Goal: Information Seeking & Learning: Learn about a topic

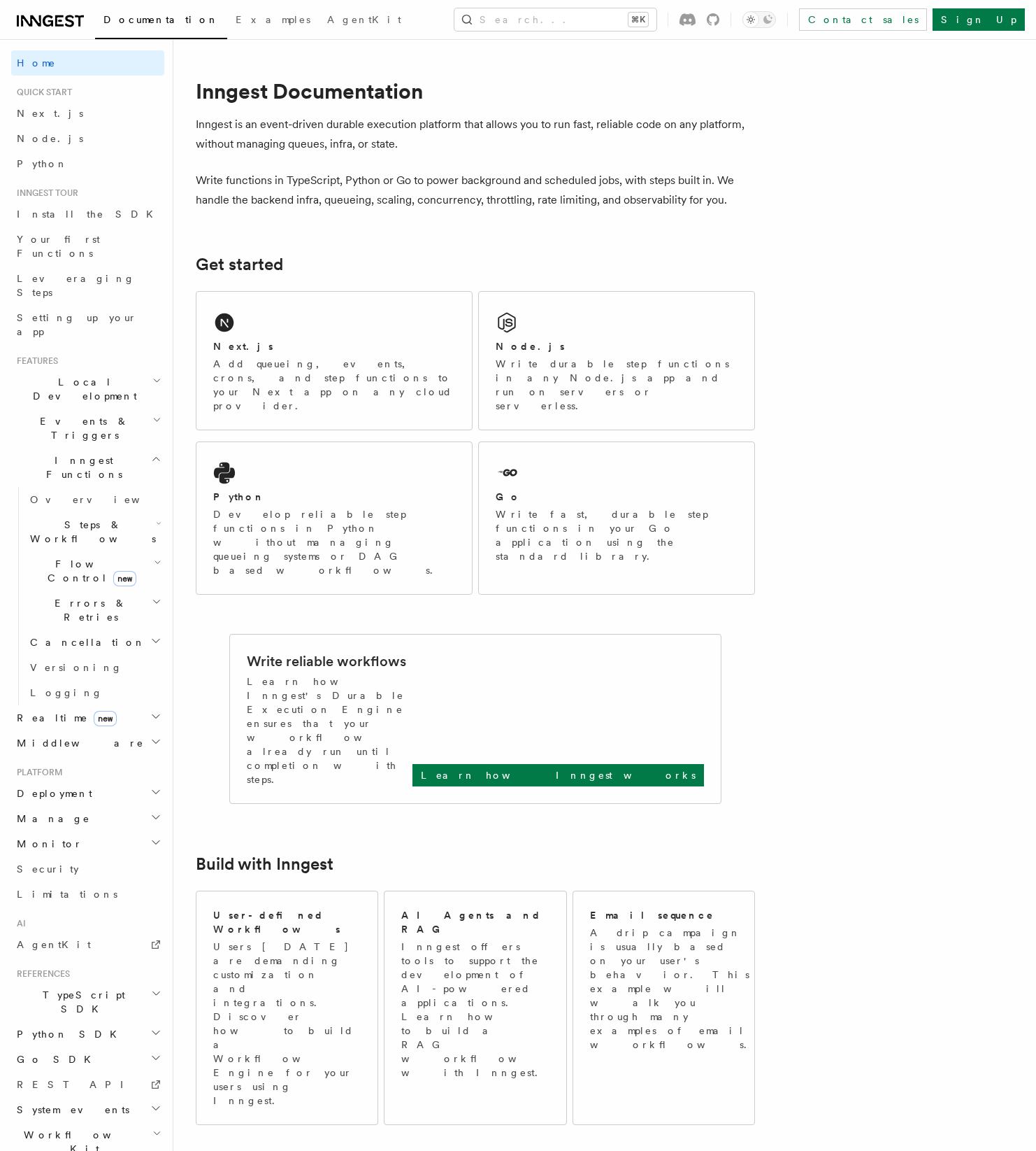
click at [160, 557] on icon "button" at bounding box center [158, 562] width 8 height 11
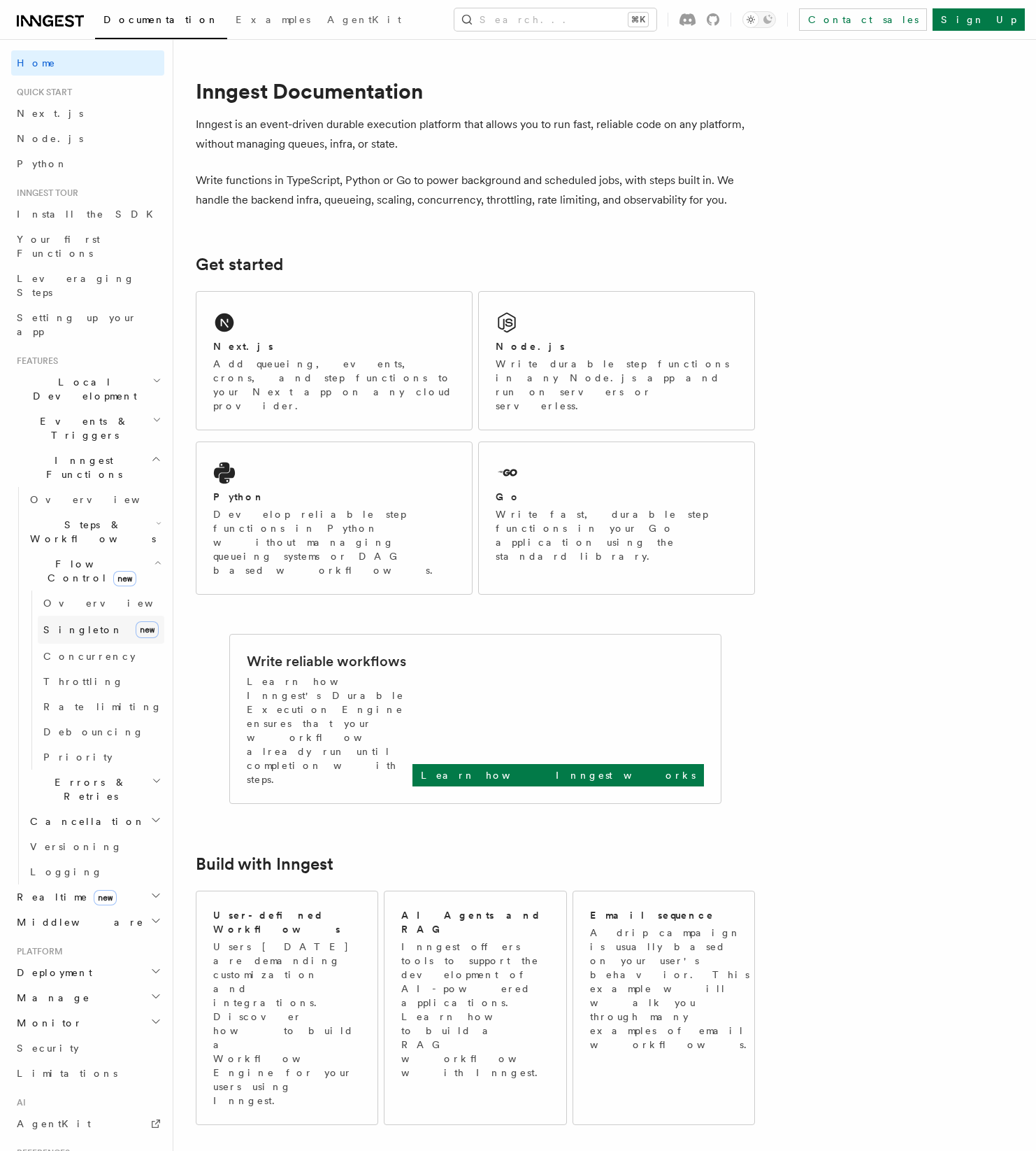
click at [53, 624] on span "Singleton" at bounding box center [83, 630] width 80 height 11
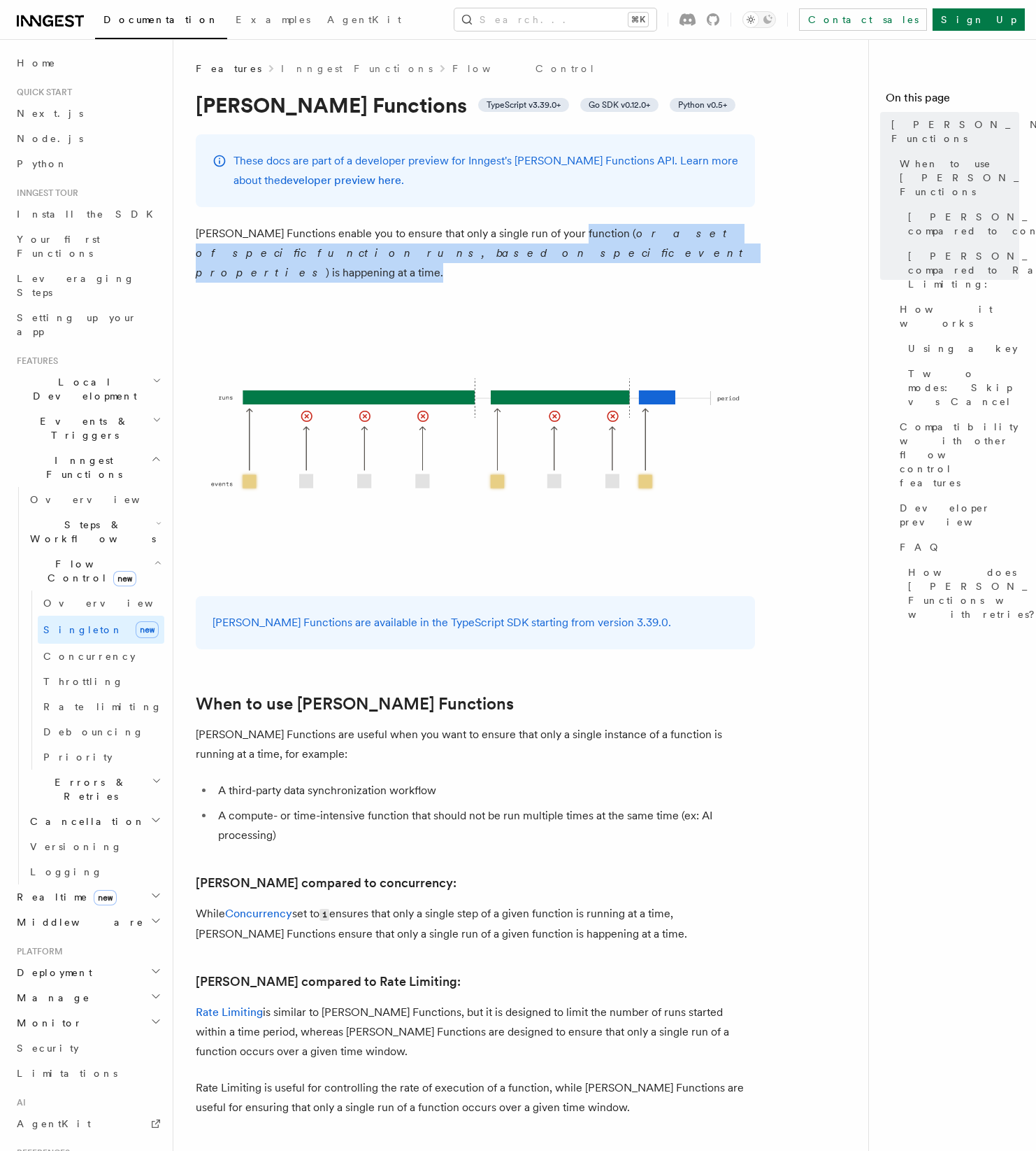
drag, startPoint x: 563, startPoint y: 224, endPoint x: 564, endPoint y: 252, distance: 28.0
click at [564, 252] on p "[PERSON_NAME] Functions enable you to ensure that only a single run of your fun…" at bounding box center [476, 253] width 560 height 59
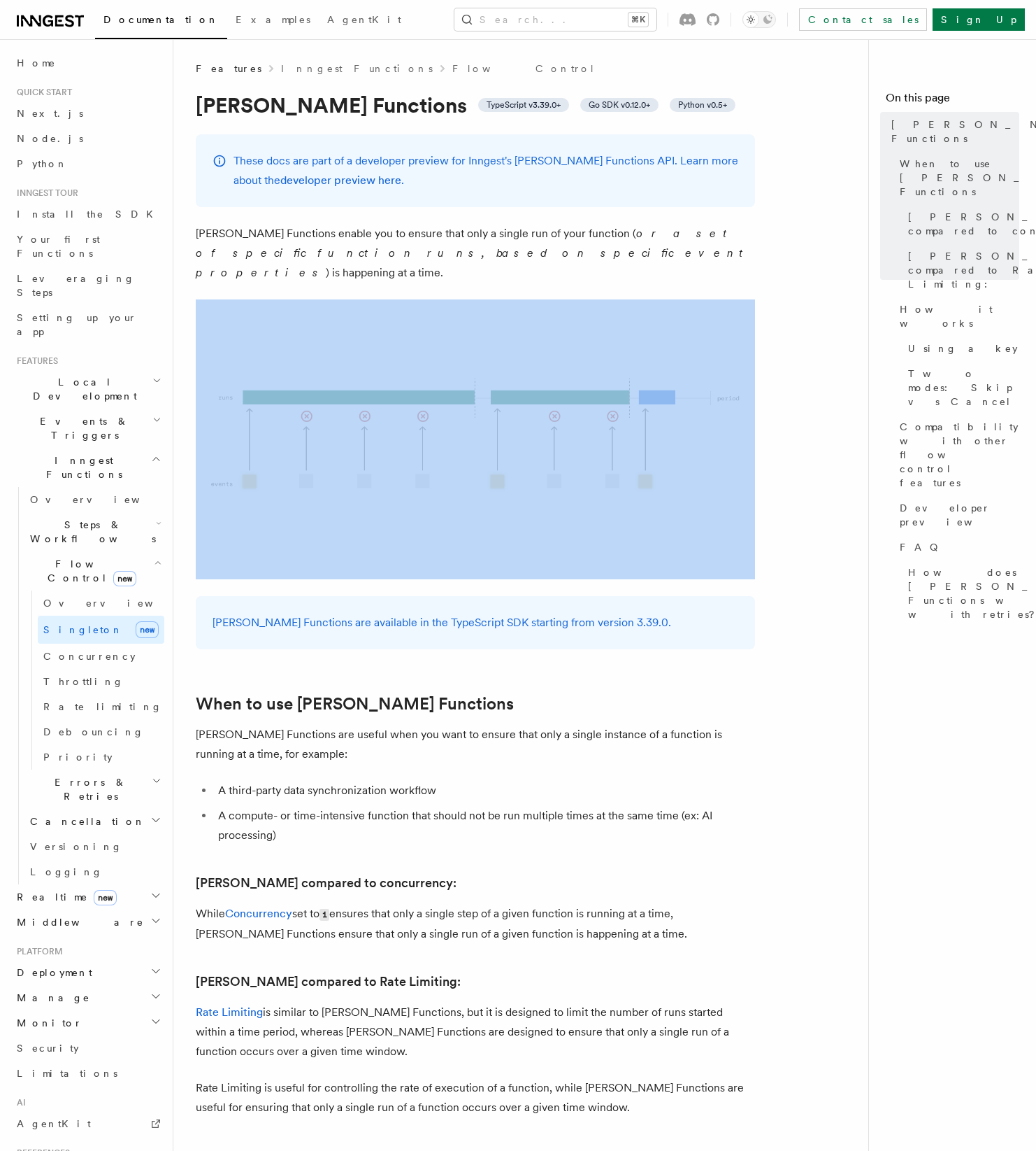
click at [564, 252] on p "[PERSON_NAME] Functions enable you to ensure that only a single run of your fun…" at bounding box center [476, 253] width 560 height 59
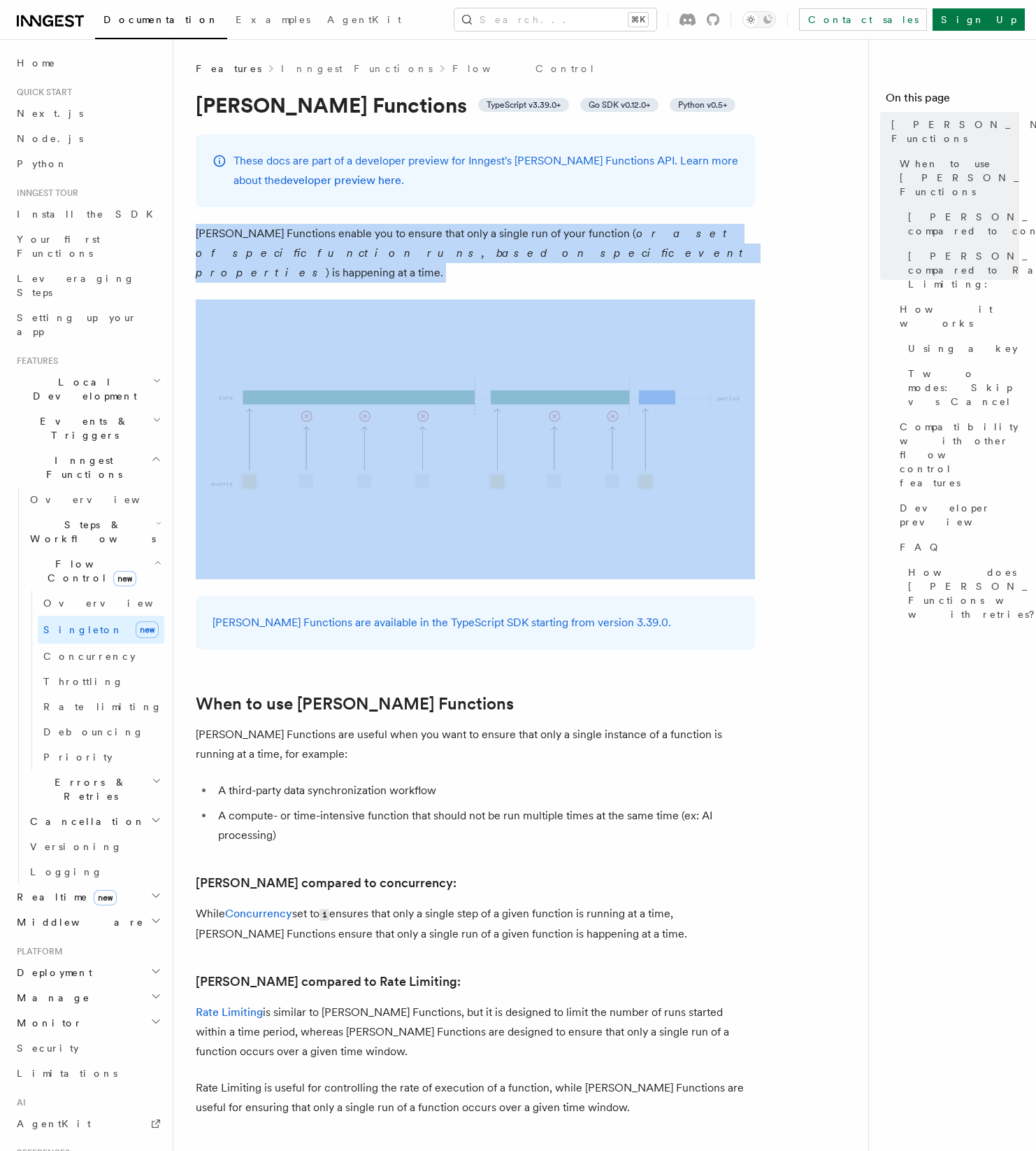
click at [564, 252] on p "[PERSON_NAME] Functions enable you to ensure that only a single run of your fun…" at bounding box center [476, 253] width 560 height 59
click at [64, 651] on span "Concurrency" at bounding box center [89, 657] width 92 height 11
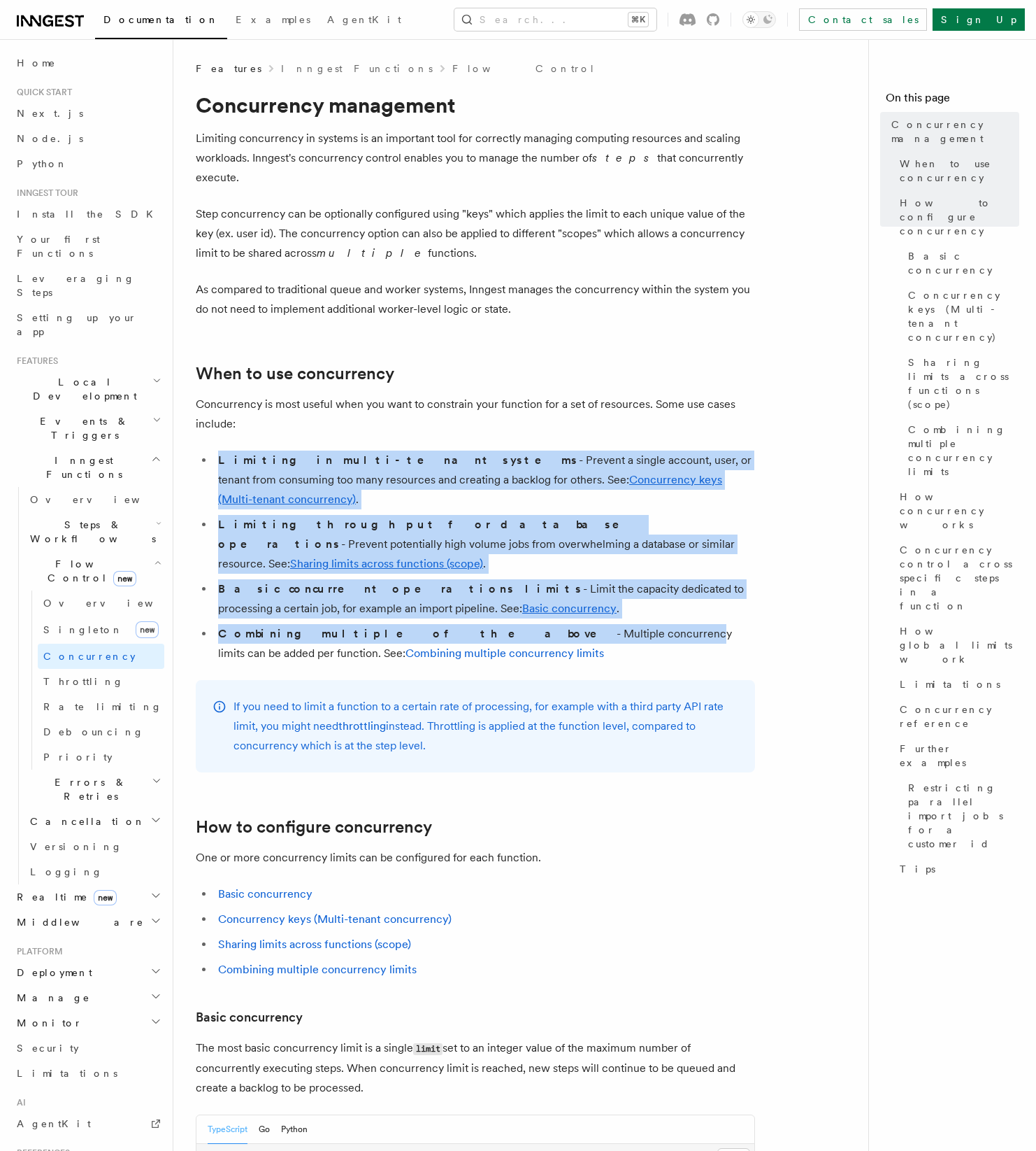
drag, startPoint x: 355, startPoint y: 420, endPoint x: 493, endPoint y: 583, distance: 213.6
click at [492, 624] on li "Combining multiple of the above - Multiple concurrency limits can be added per …" at bounding box center [484, 644] width 541 height 40
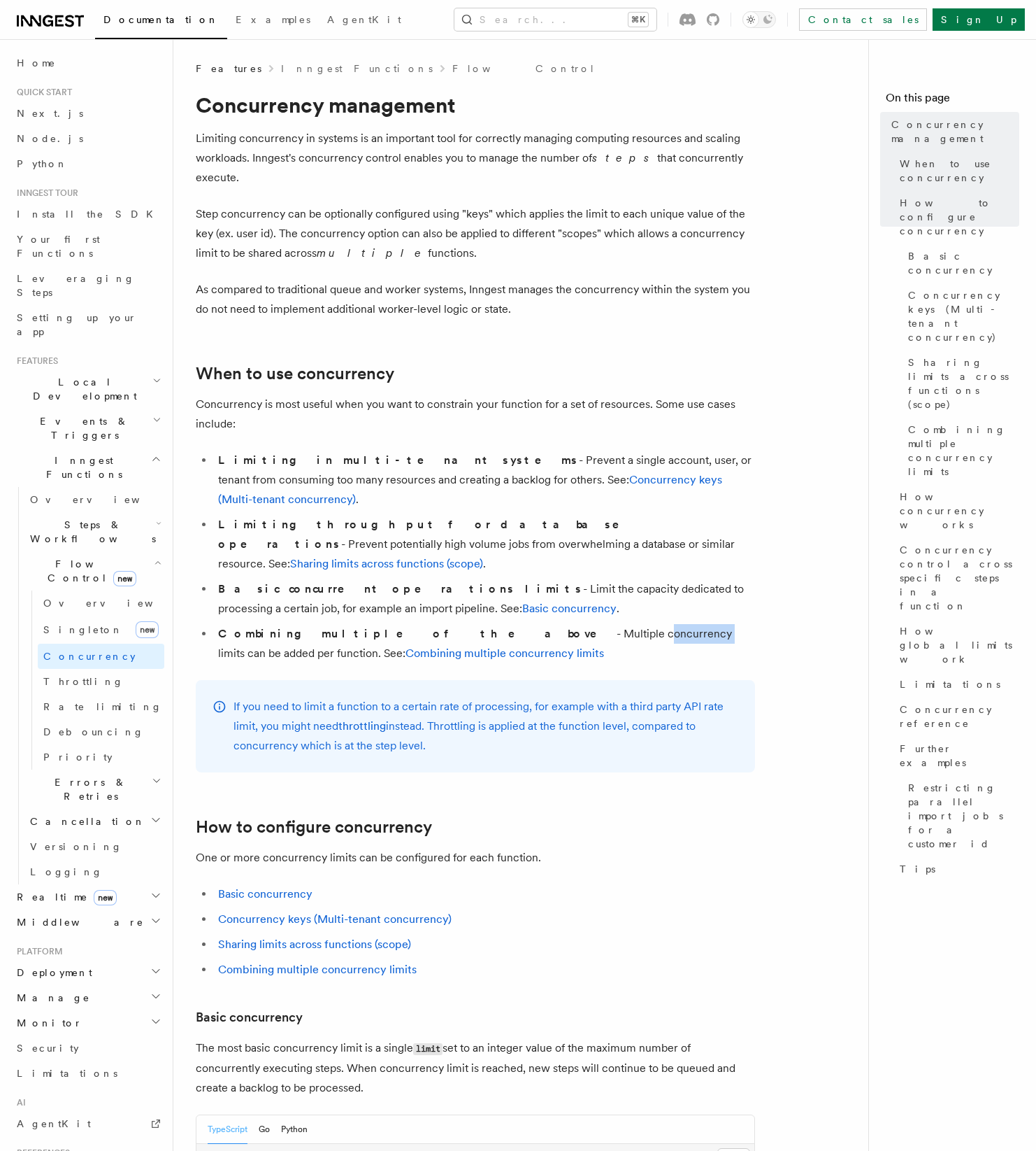
click at [492, 624] on li "Combining multiple of the above - Multiple concurrency limits can be added per …" at bounding box center [484, 644] width 541 height 40
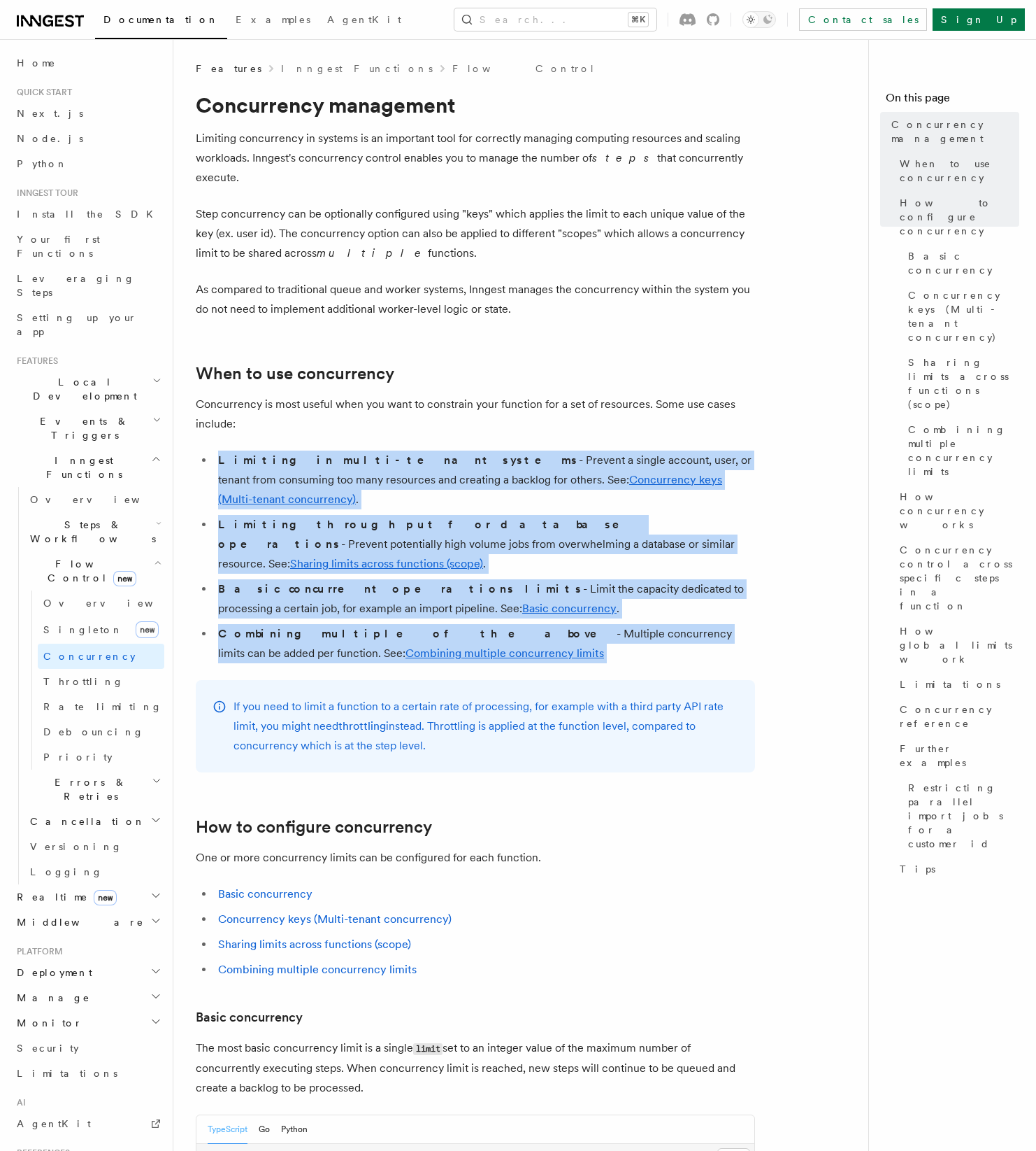
drag, startPoint x: 492, startPoint y: 583, endPoint x: 451, endPoint y: 449, distance: 140.1
click at [451, 451] on ul "Limiting in multi-tenant systems - Prevent a single account, user, or tenant fr…" at bounding box center [476, 557] width 560 height 213
click at [72, 726] on span "Debouncing" at bounding box center [94, 732] width 101 height 11
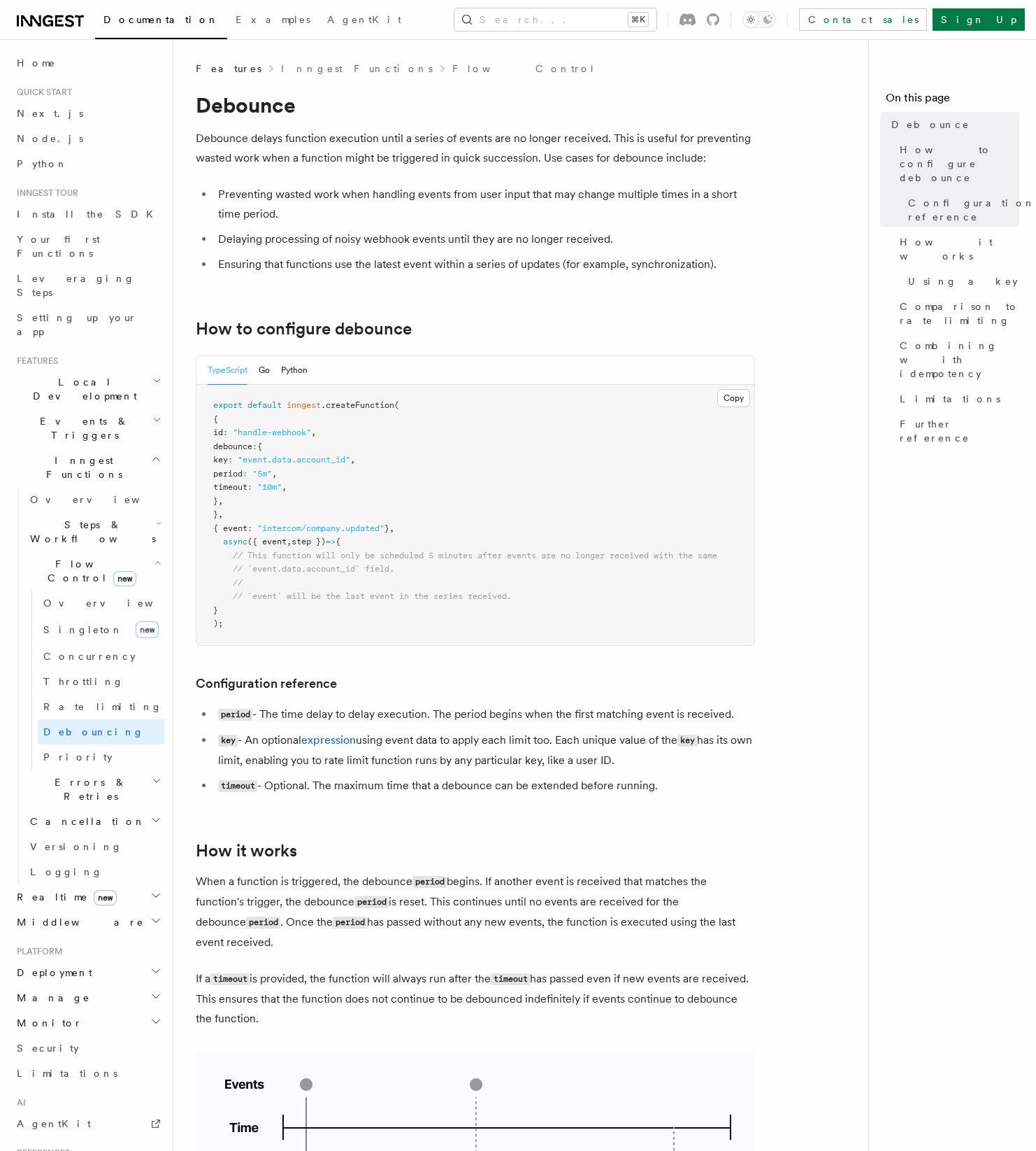
click at [543, 150] on p "Debounce delays function execution until a series of events are no longer recei…" at bounding box center [476, 148] width 560 height 40
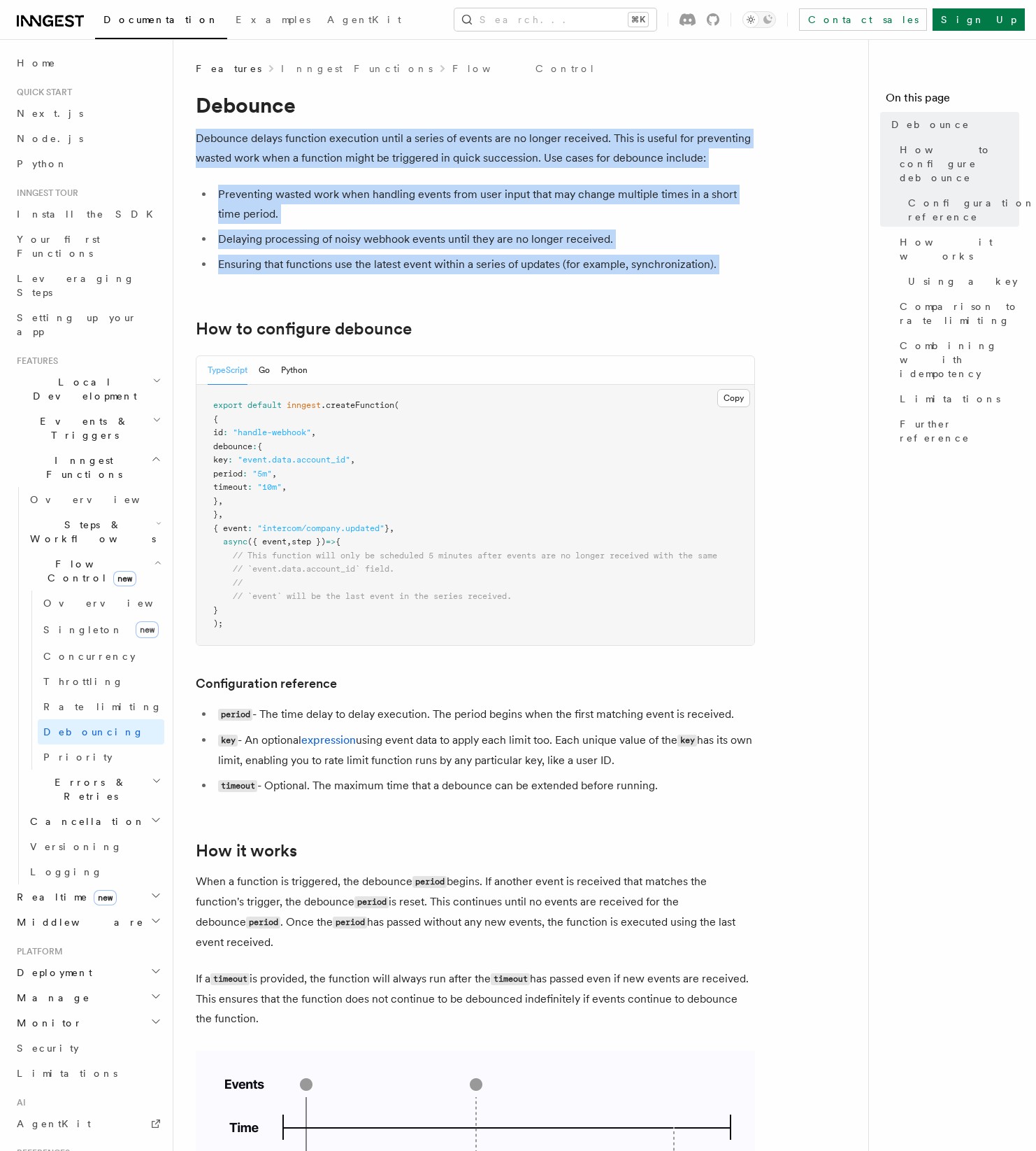
drag, startPoint x: 543, startPoint y: 150, endPoint x: 508, endPoint y: 271, distance: 126.0
click at [508, 271] on article "Features Inngest Functions Flow Control Debounce Debounce delays function execu…" at bounding box center [526, 1132] width 661 height 2141
click at [508, 271] on li "Ensuring that functions use the latest event within a series of updates (for ex…" at bounding box center [484, 265] width 541 height 19
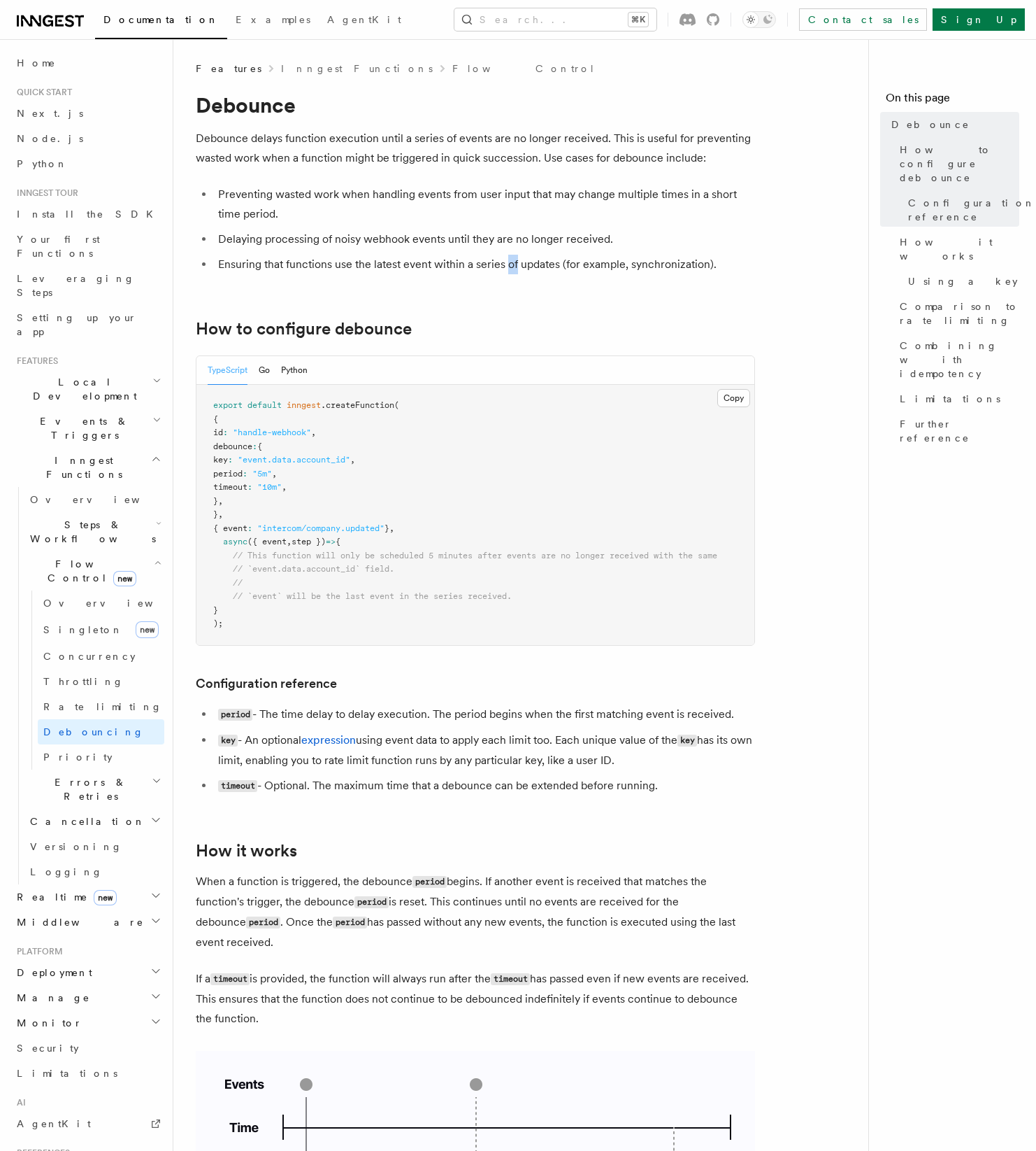
click at [508, 271] on li "Ensuring that functions use the latest event within a series of updates (for ex…" at bounding box center [484, 265] width 541 height 19
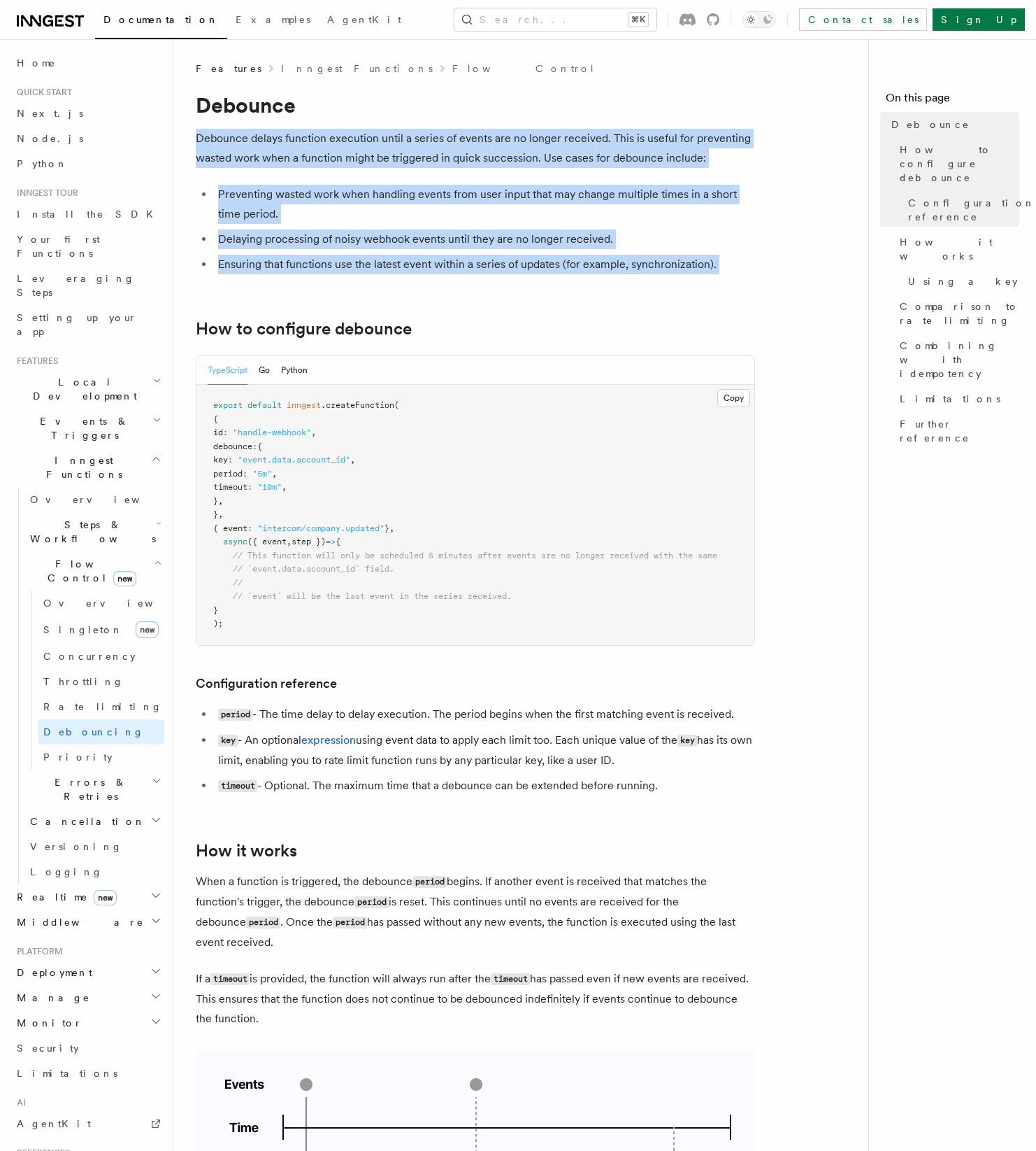
drag, startPoint x: 508, startPoint y: 271, endPoint x: 441, endPoint y: 157, distance: 132.2
click at [441, 157] on article "Features Inngest Functions Flow Control Debounce Debounce delays function execu…" at bounding box center [526, 1132] width 661 height 2141
click at [160, 414] on icon "button" at bounding box center [156, 419] width 9 height 11
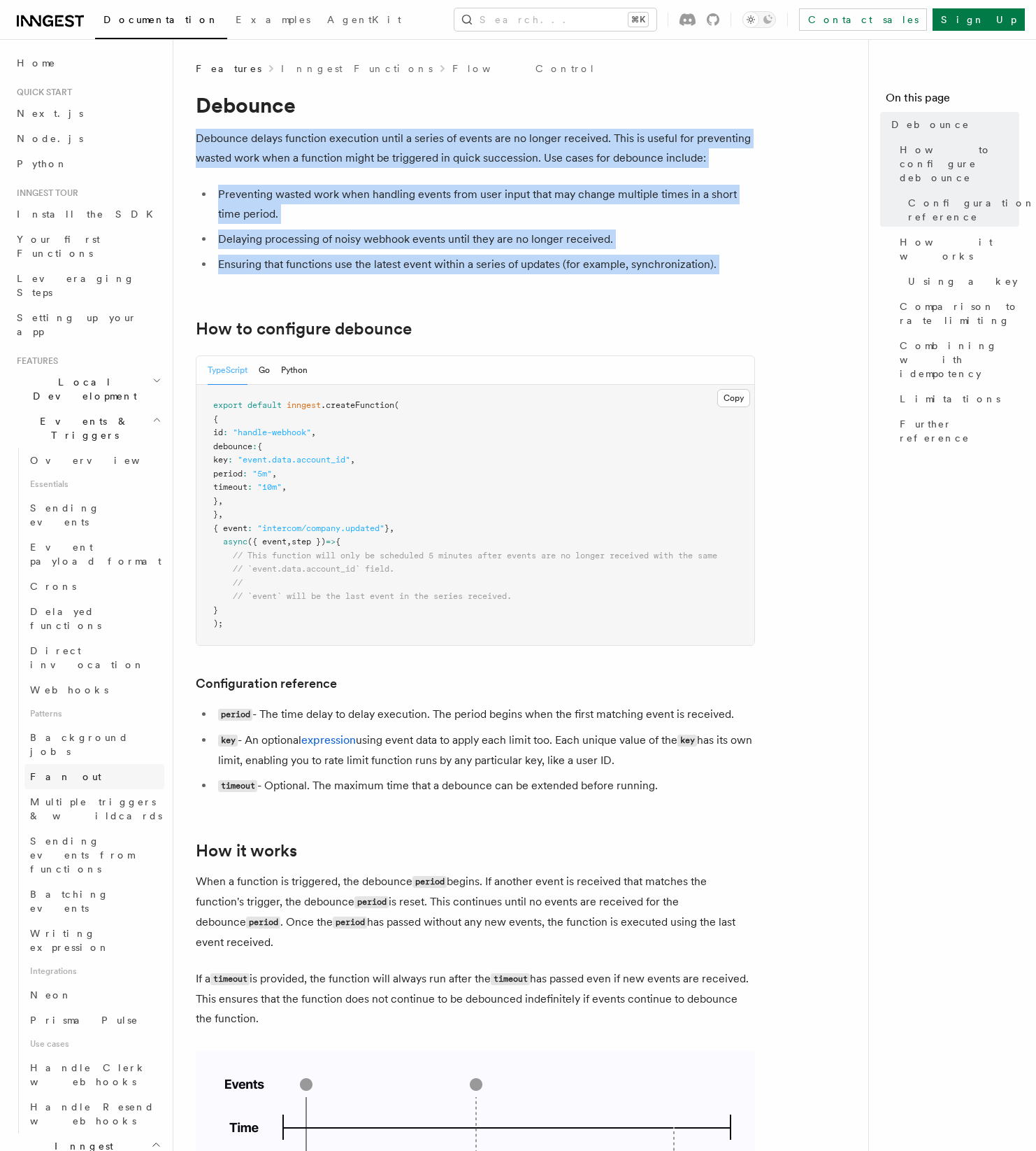
click at [100, 764] on link "Fan out" at bounding box center [94, 776] width 139 height 25
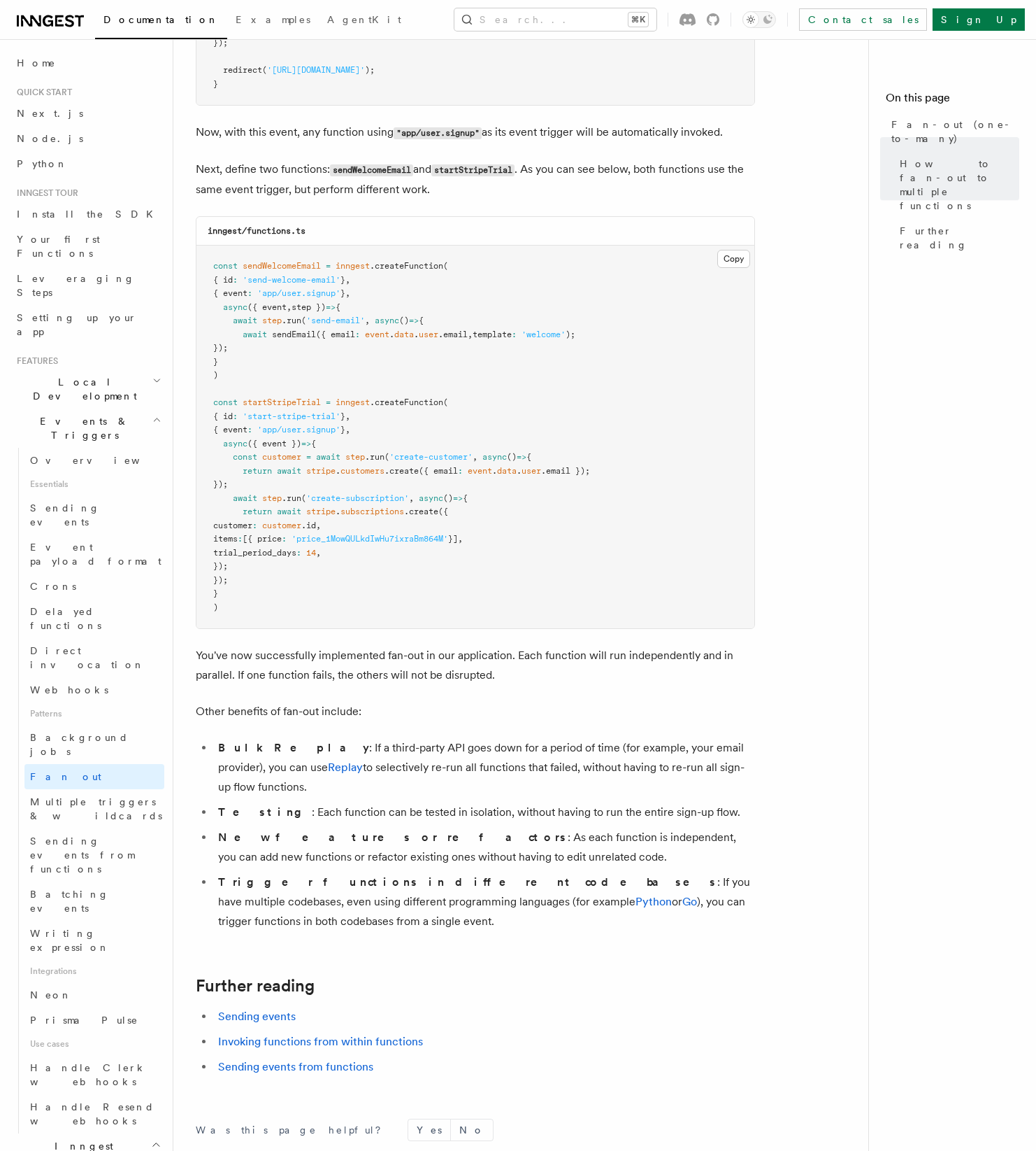
scroll to position [1325, 0]
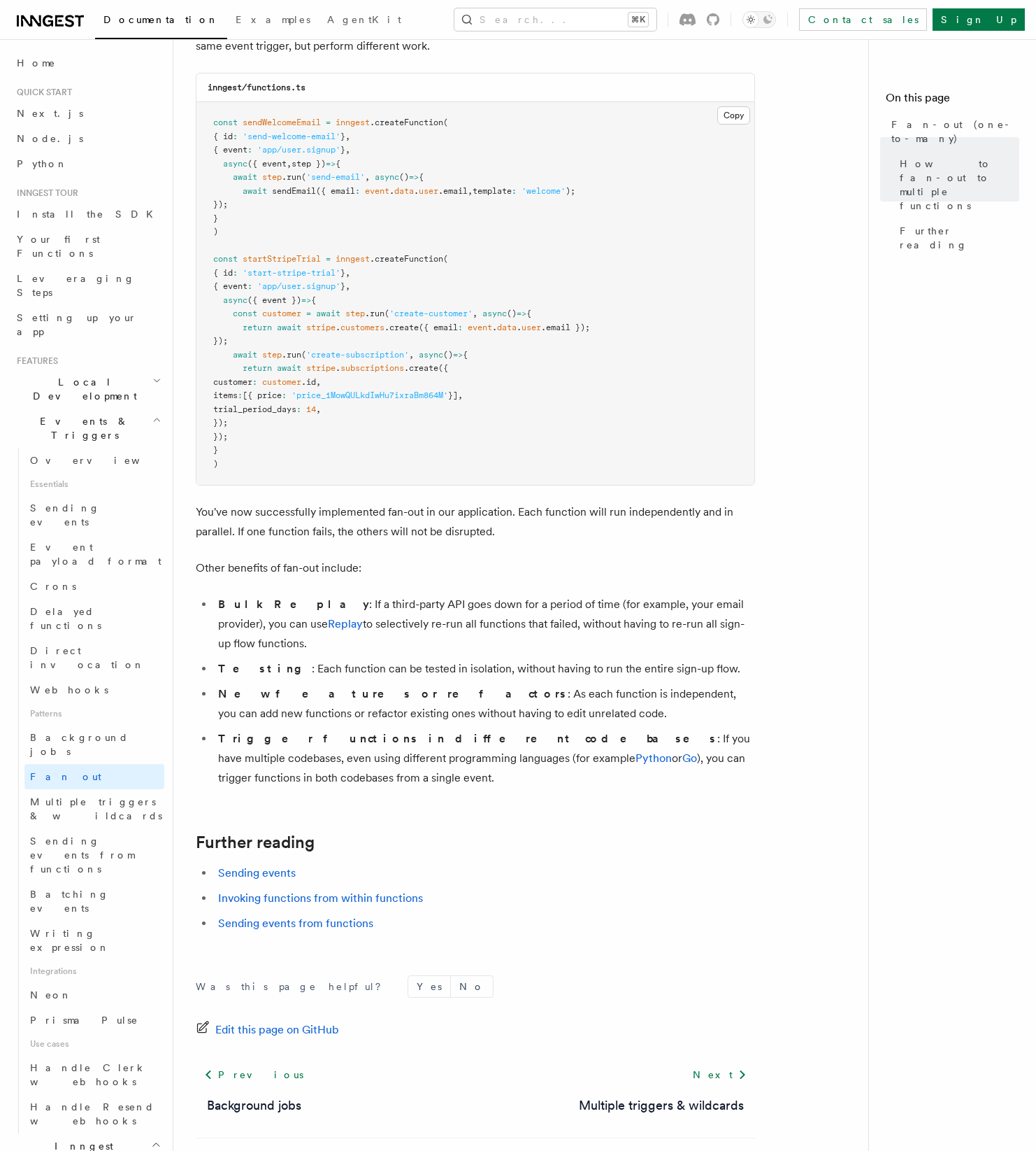
click at [527, 598] on li "Bulk Replay : If a third-party API goes down for a period of time (for example,…" at bounding box center [484, 623] width 541 height 59
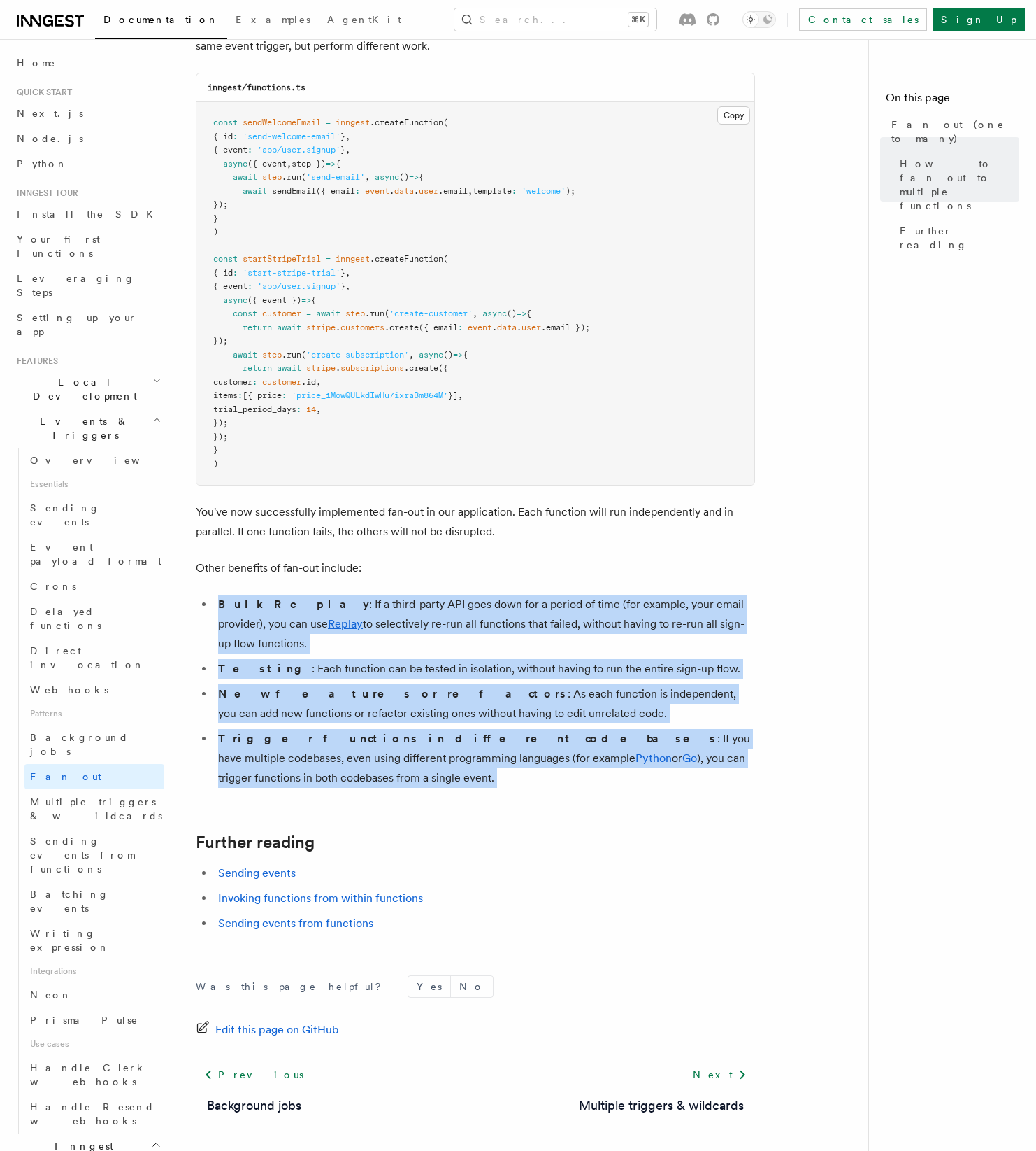
drag, startPoint x: 527, startPoint y: 598, endPoint x: 552, endPoint y: 703, distance: 107.9
click at [552, 703] on ul "Bulk Replay : If a third-party API goes down for a period of time (for example,…" at bounding box center [476, 690] width 560 height 193
click at [552, 729] on li "Trigger functions in different codebases : If you have multiple codebases, even…" at bounding box center [484, 758] width 541 height 59
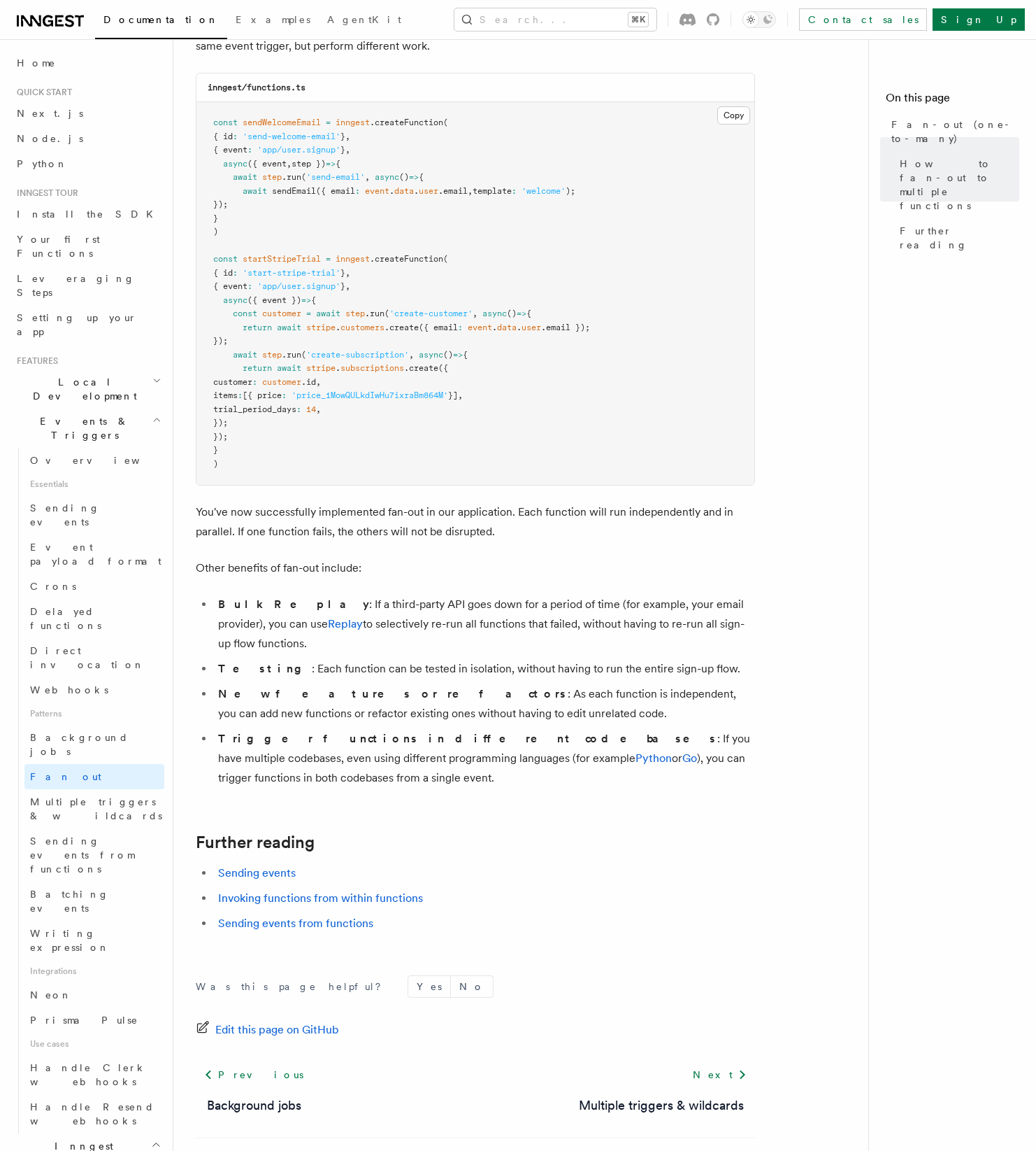
click at [572, 729] on li "Trigger functions in different codebases : If you have multiple codebases, even…" at bounding box center [484, 758] width 541 height 59
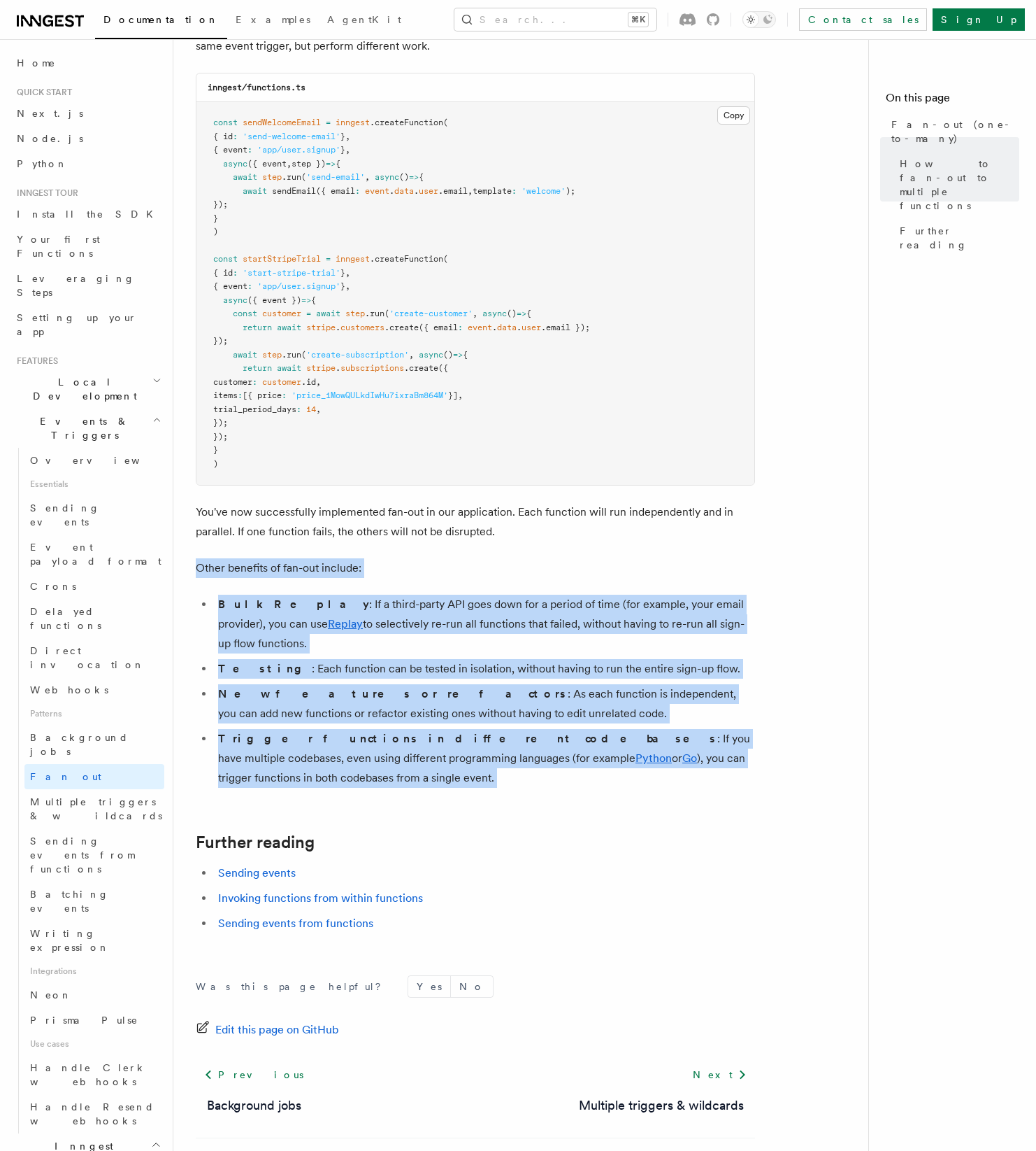
drag, startPoint x: 572, startPoint y: 703, endPoint x: 473, endPoint y: 546, distance: 185.6
click at [473, 558] on p "Other benefits of fan-out include:" at bounding box center [476, 568] width 560 height 19
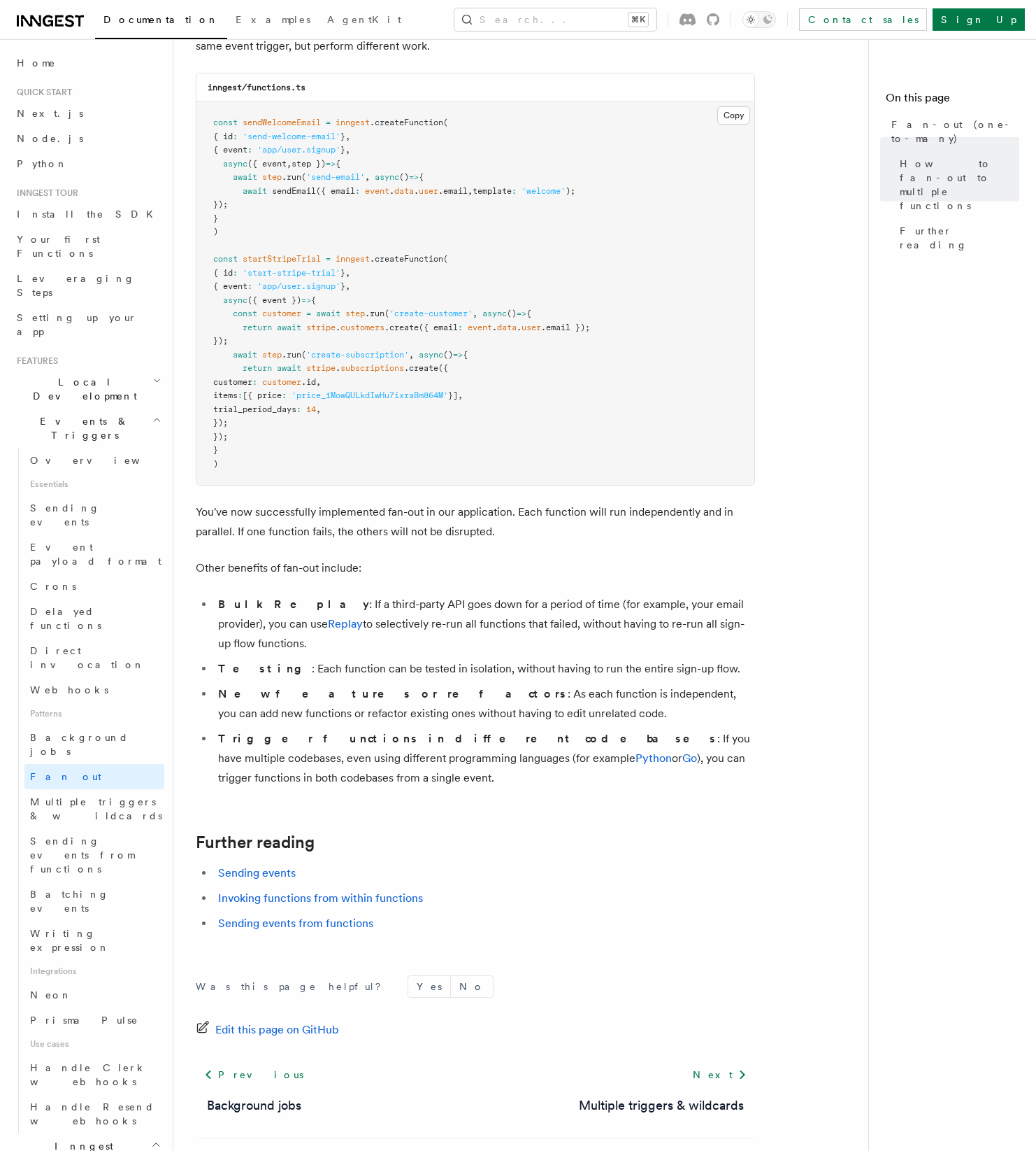
click at [473, 558] on p "Other benefits of fan-out include:" at bounding box center [476, 568] width 560 height 19
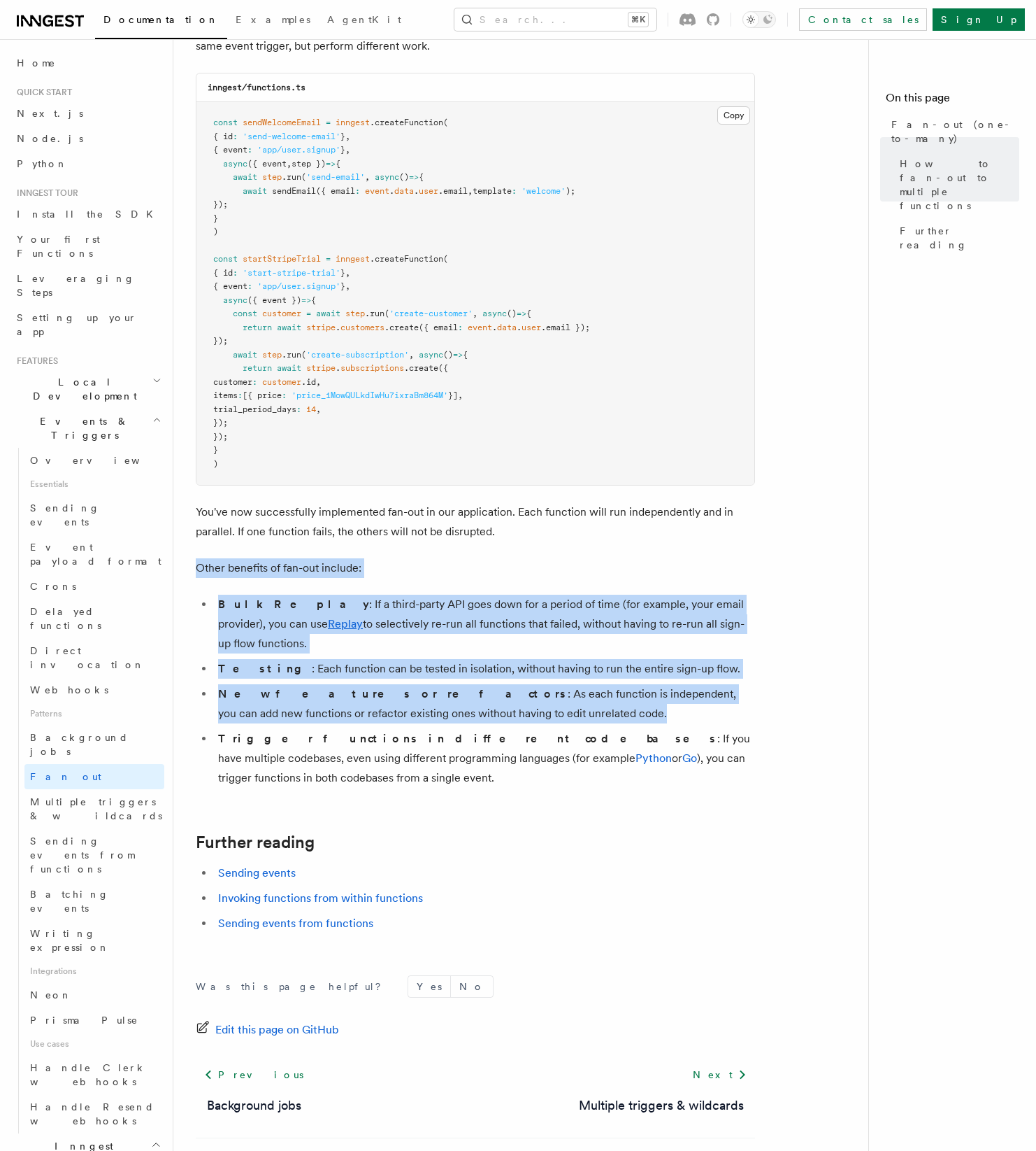
drag, startPoint x: 473, startPoint y: 546, endPoint x: 580, endPoint y: 709, distance: 195.0
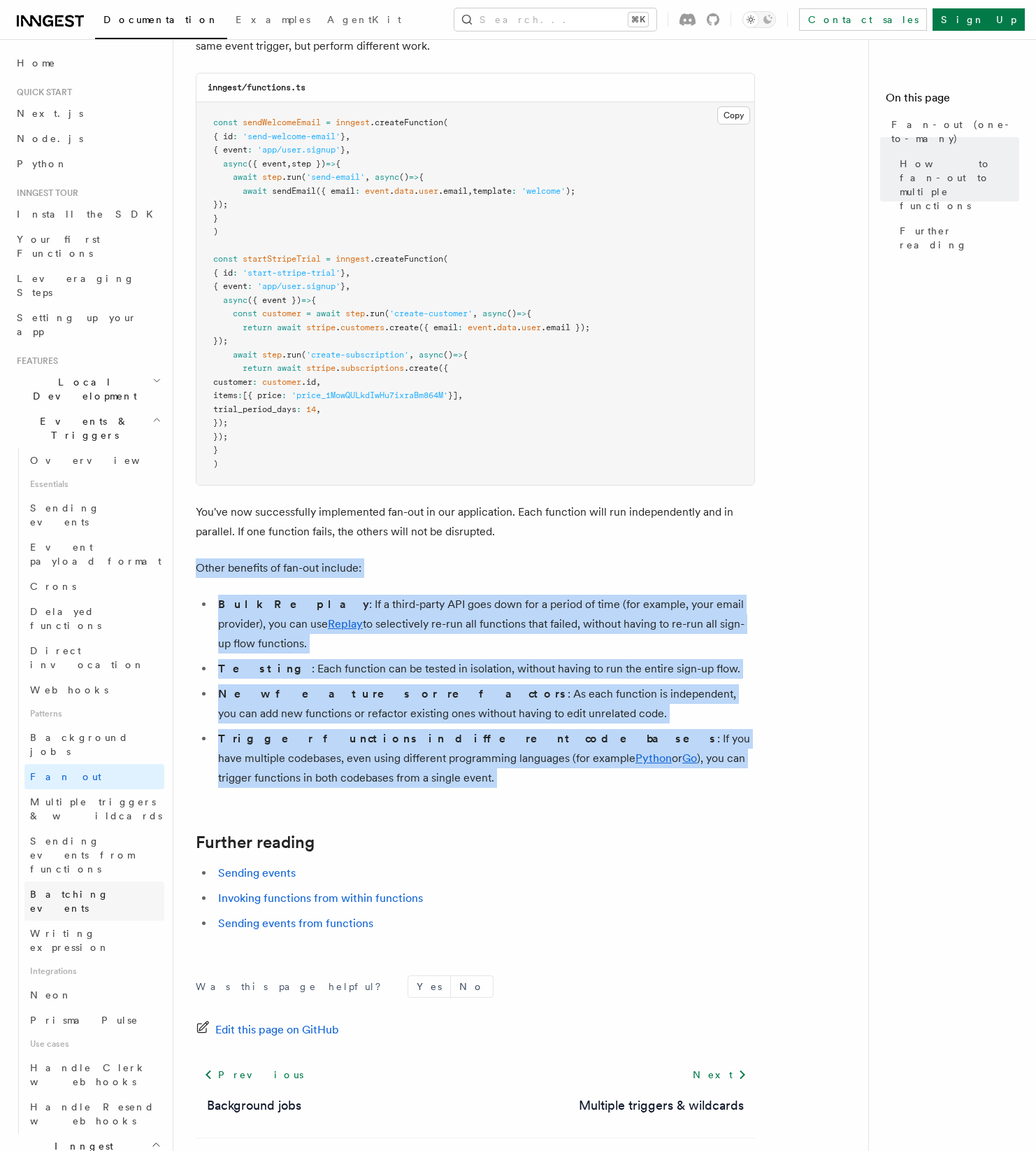
click at [89, 888] on span "Batching events" at bounding box center [69, 900] width 79 height 25
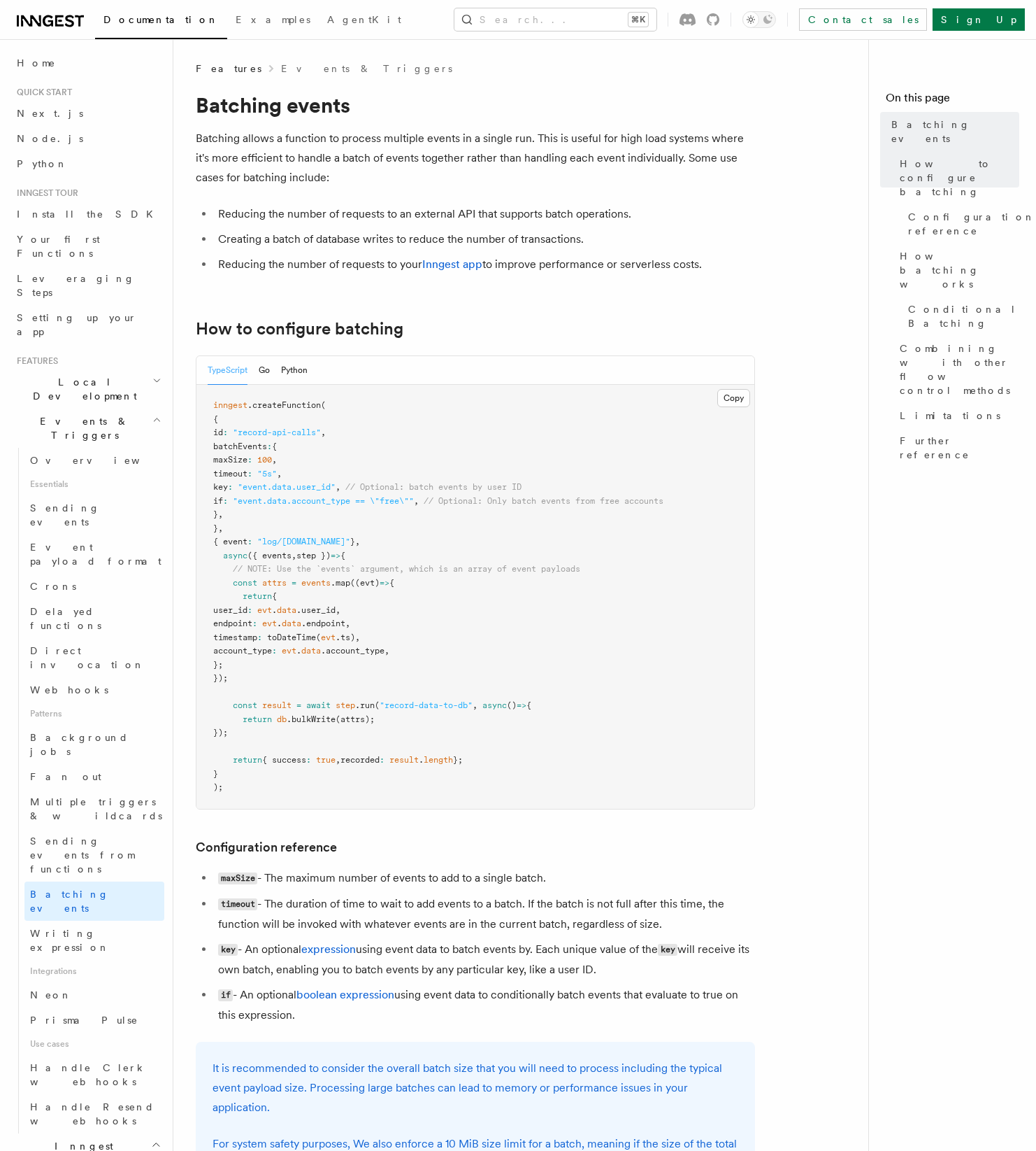
click at [327, 148] on p "Batching allows a function to process multiple events in a single run. This is …" at bounding box center [476, 158] width 560 height 59
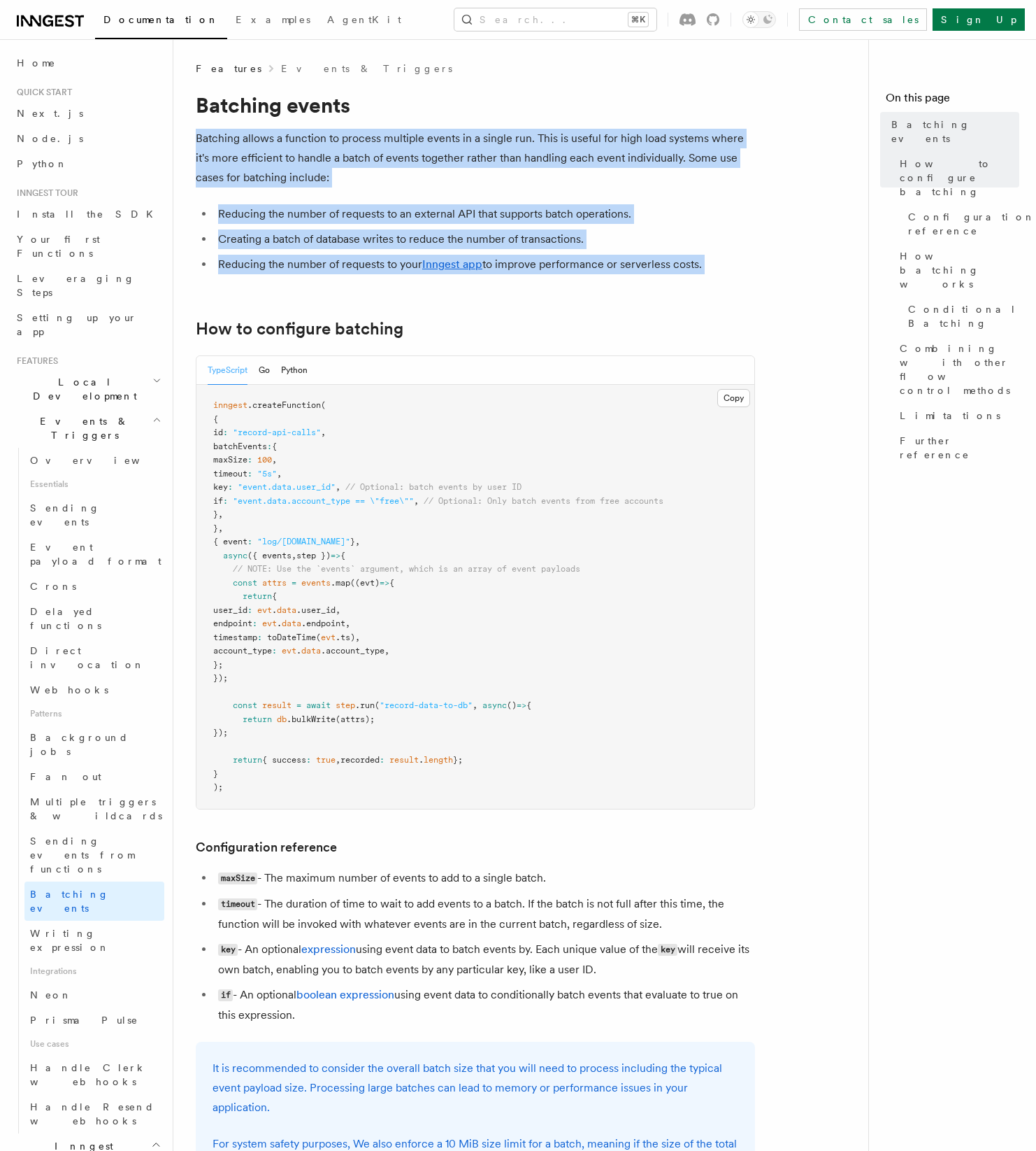
drag, startPoint x: 327, startPoint y: 148, endPoint x: 314, endPoint y: 253, distance: 105.8
click at [314, 253] on article "Features Events & Triggers Batching events Batching allows a function to proces…" at bounding box center [526, 1140] width 661 height 2158
click at [314, 253] on ul "Reducing the number of requests to an external API that supports batch operatio…" at bounding box center [476, 239] width 560 height 70
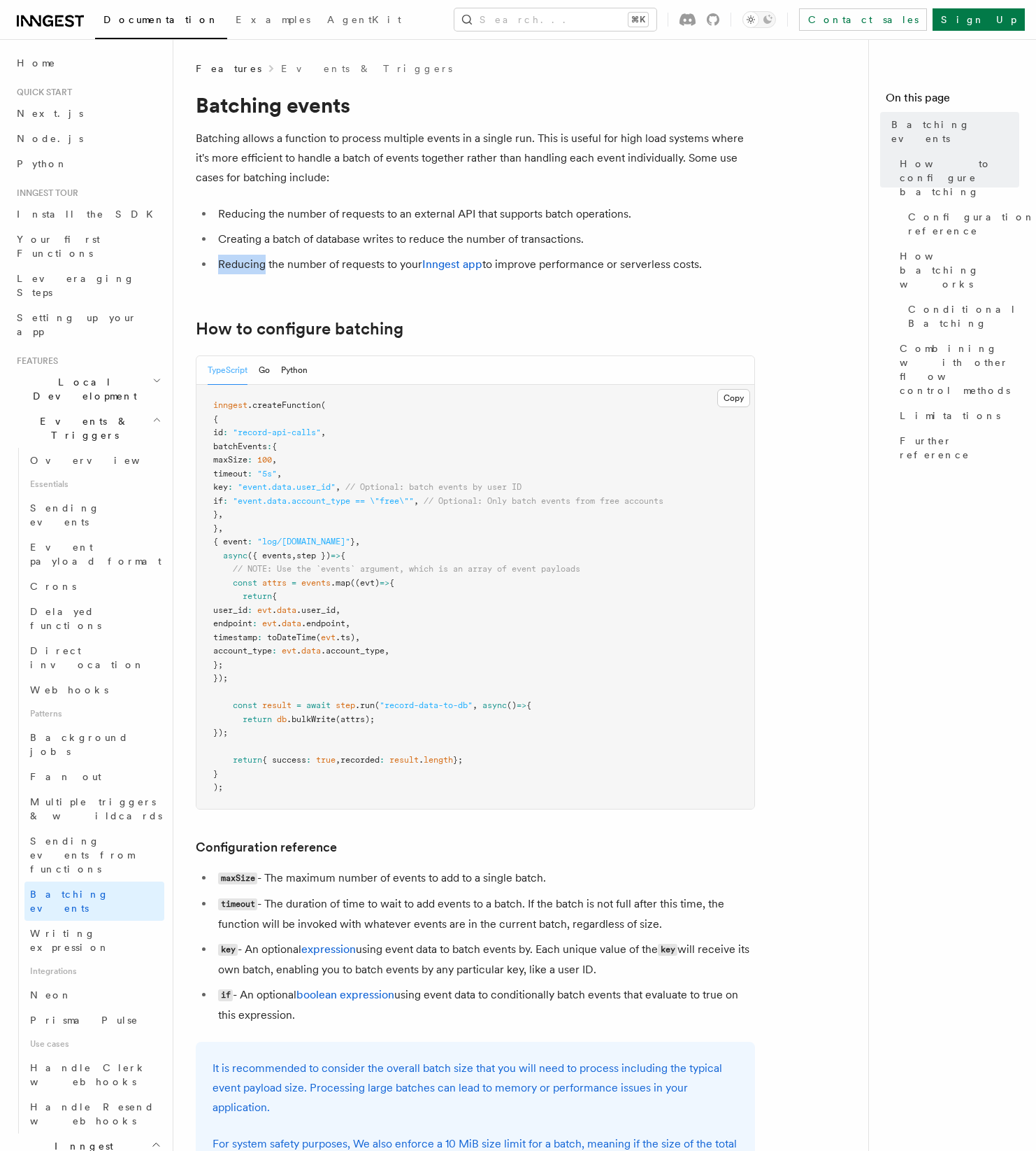
click at [314, 253] on ul "Reducing the number of requests to an external API that supports batch operatio…" at bounding box center [476, 239] width 560 height 70
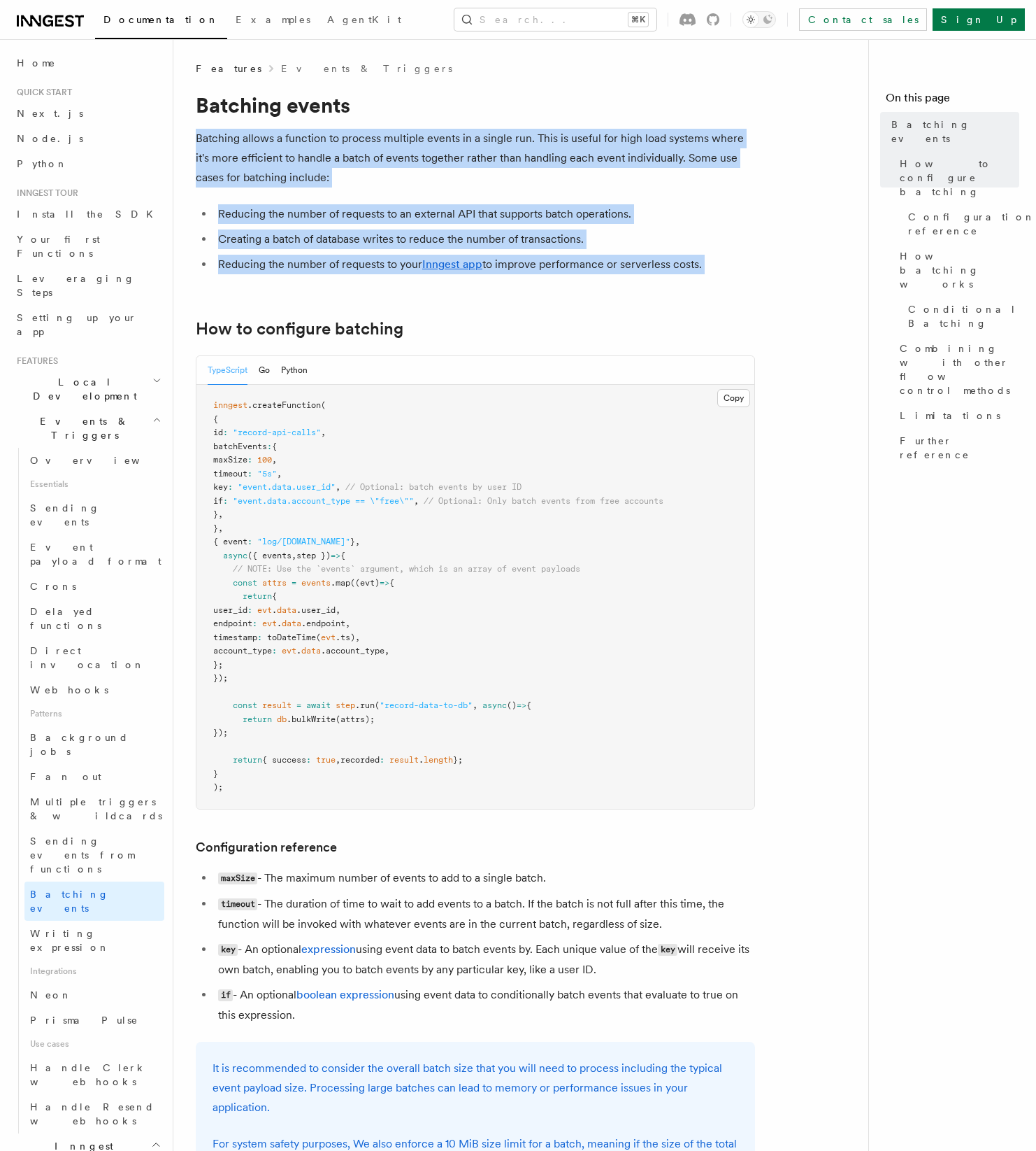
drag, startPoint x: 314, startPoint y: 253, endPoint x: 298, endPoint y: 150, distance: 104.2
click at [298, 150] on article "Features Events & Triggers Batching events Batching allows a function to proces…" at bounding box center [526, 1140] width 661 height 2158
click at [933, 341] on span "Combining with other flow control methods" at bounding box center [959, 369] width 119 height 56
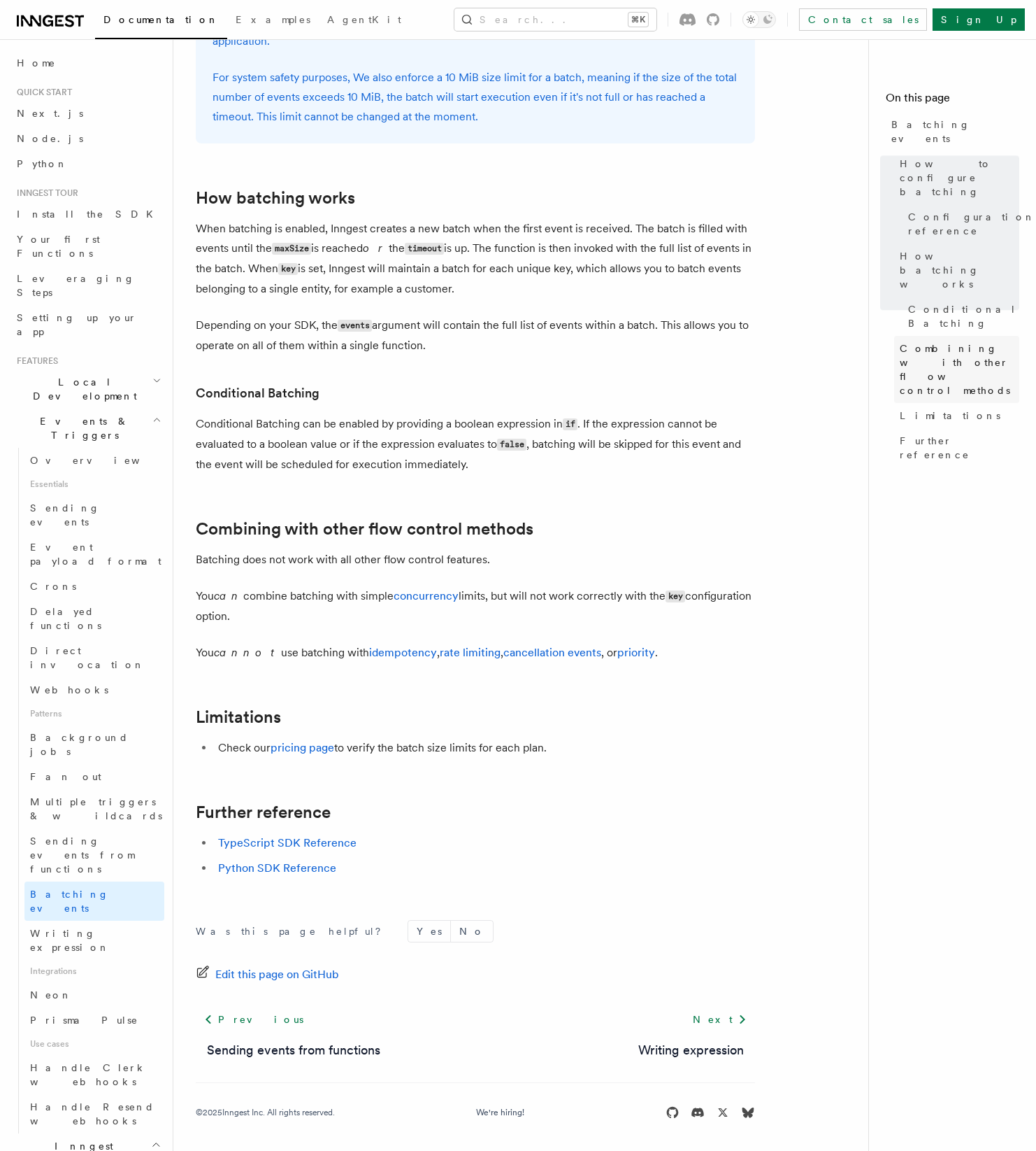
scroll to position [1071, 0]
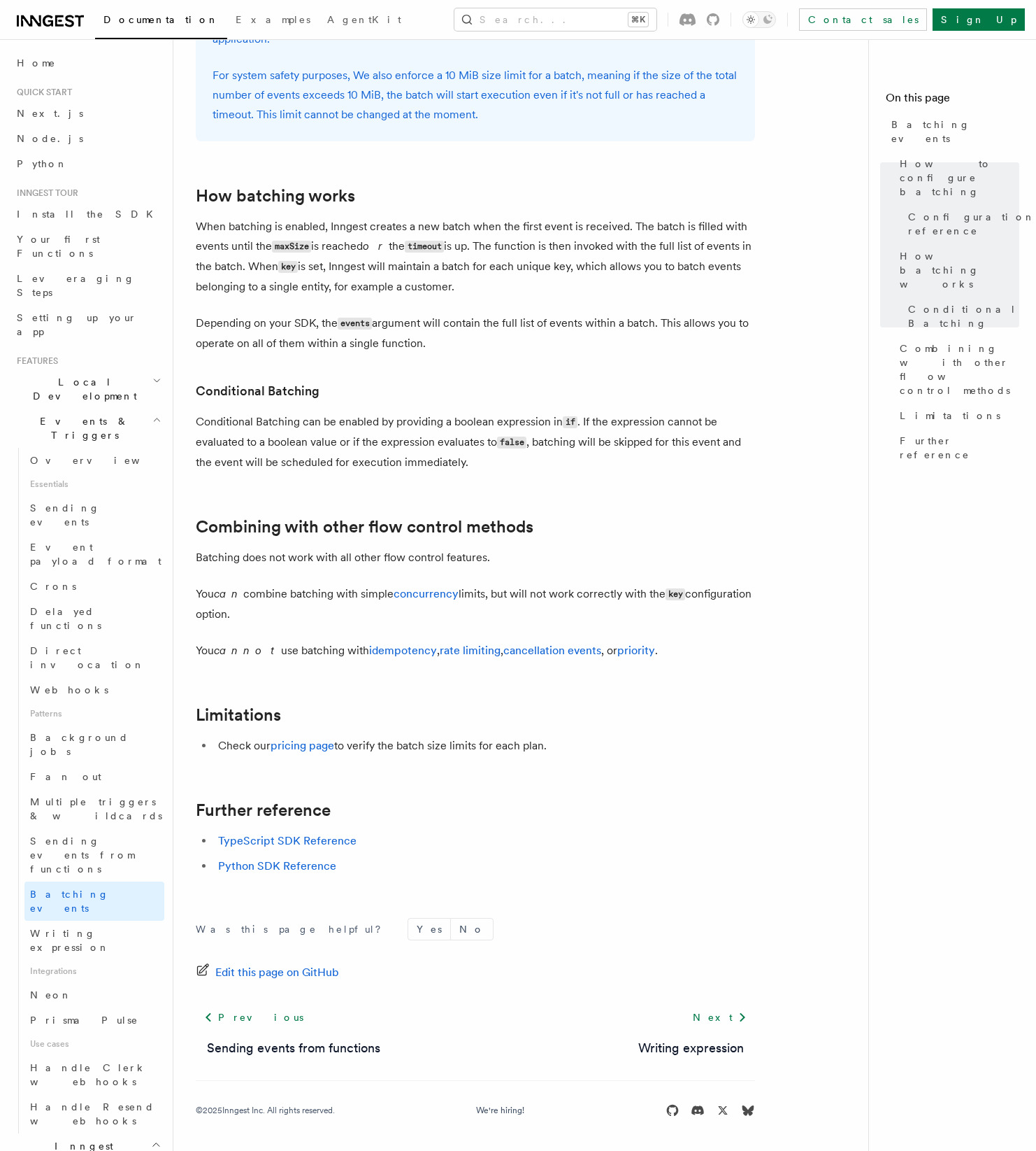
click at [561, 31] on div "Documentation Examples AgentKit Search... ⌘K Contact sales Sign Up" at bounding box center [518, 19] width 1036 height 40
click at [555, 16] on button "Search... ⌘K" at bounding box center [555, 19] width 202 height 23
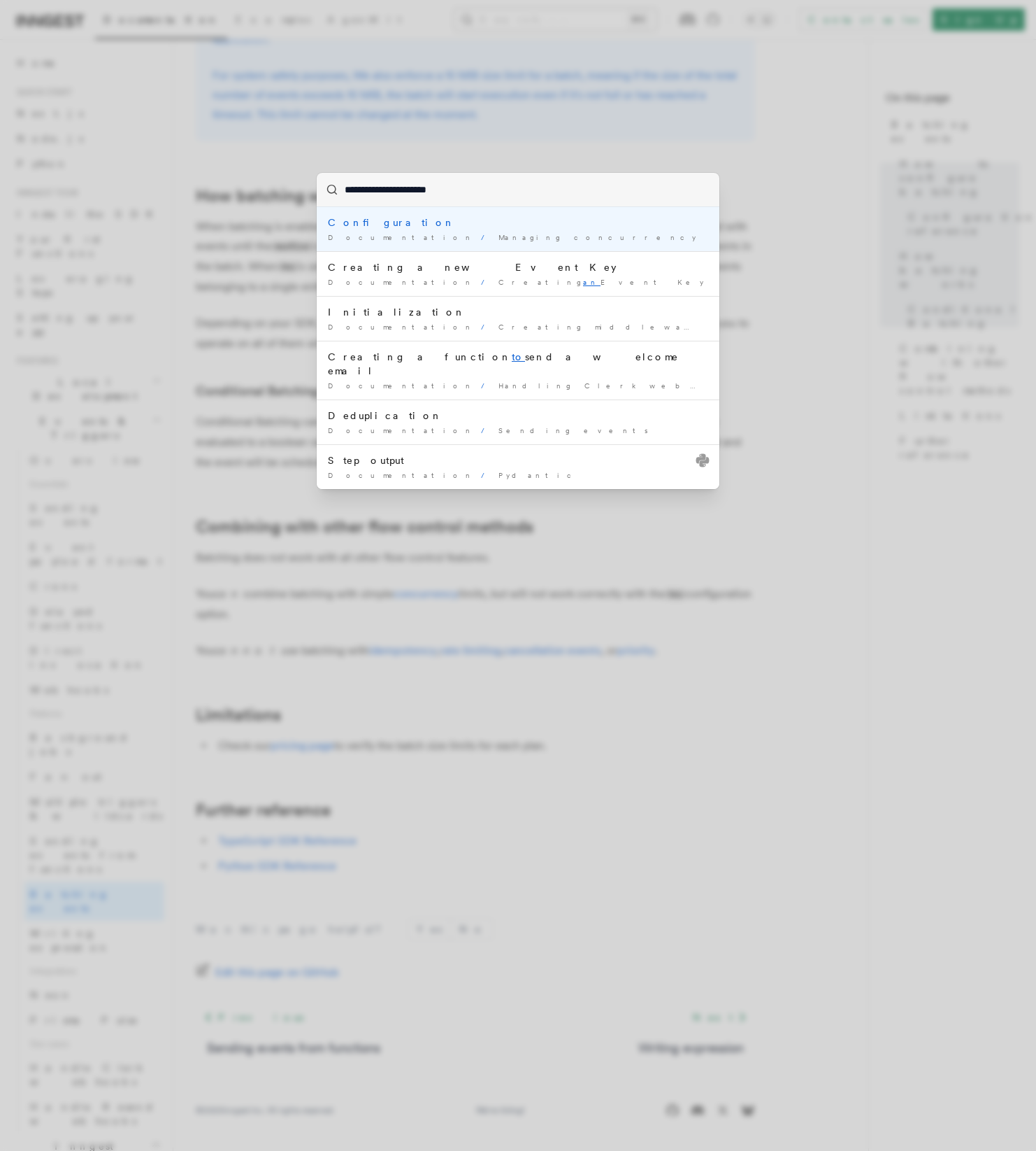
type input "**********"
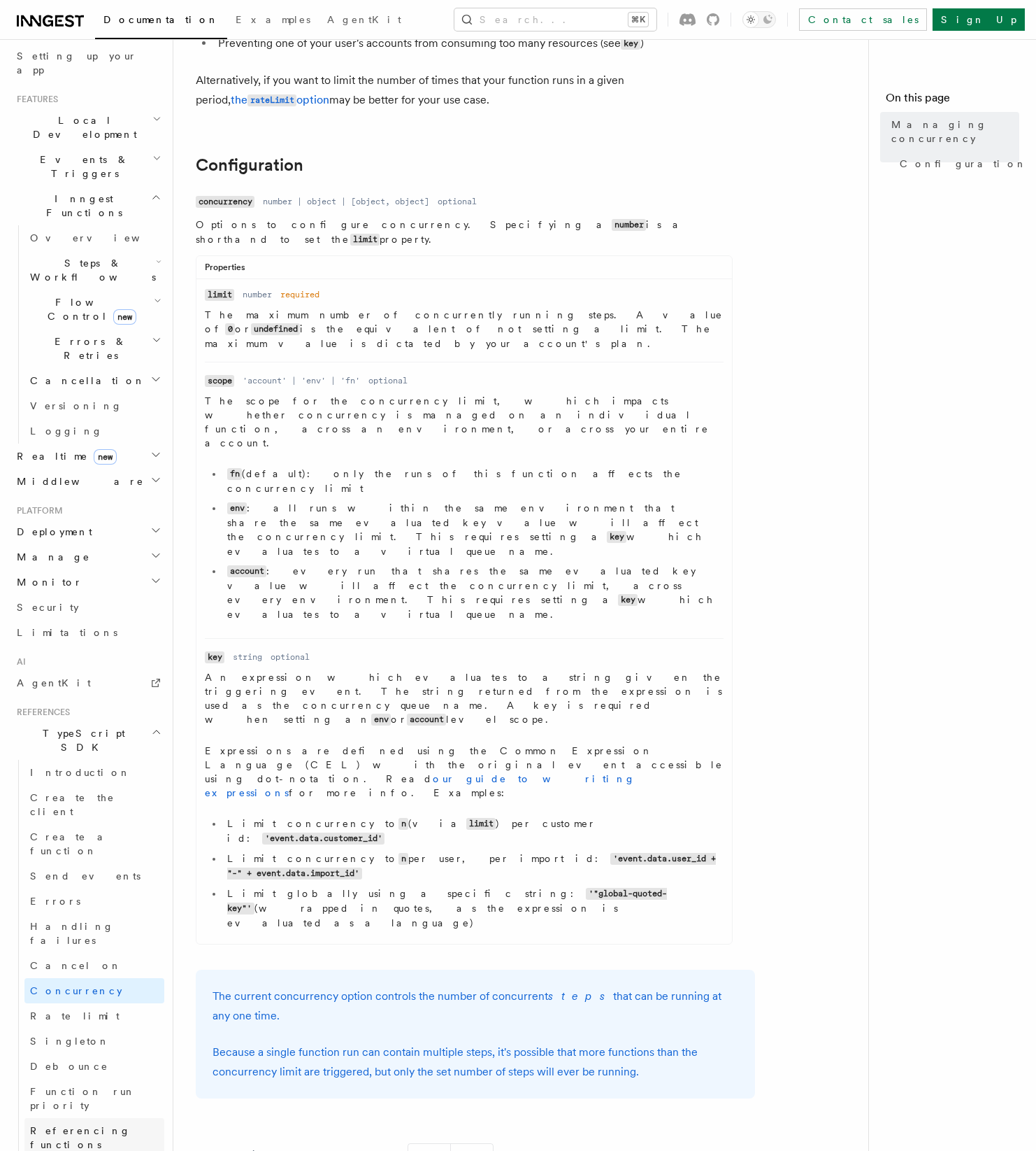
scroll to position [273, 0]
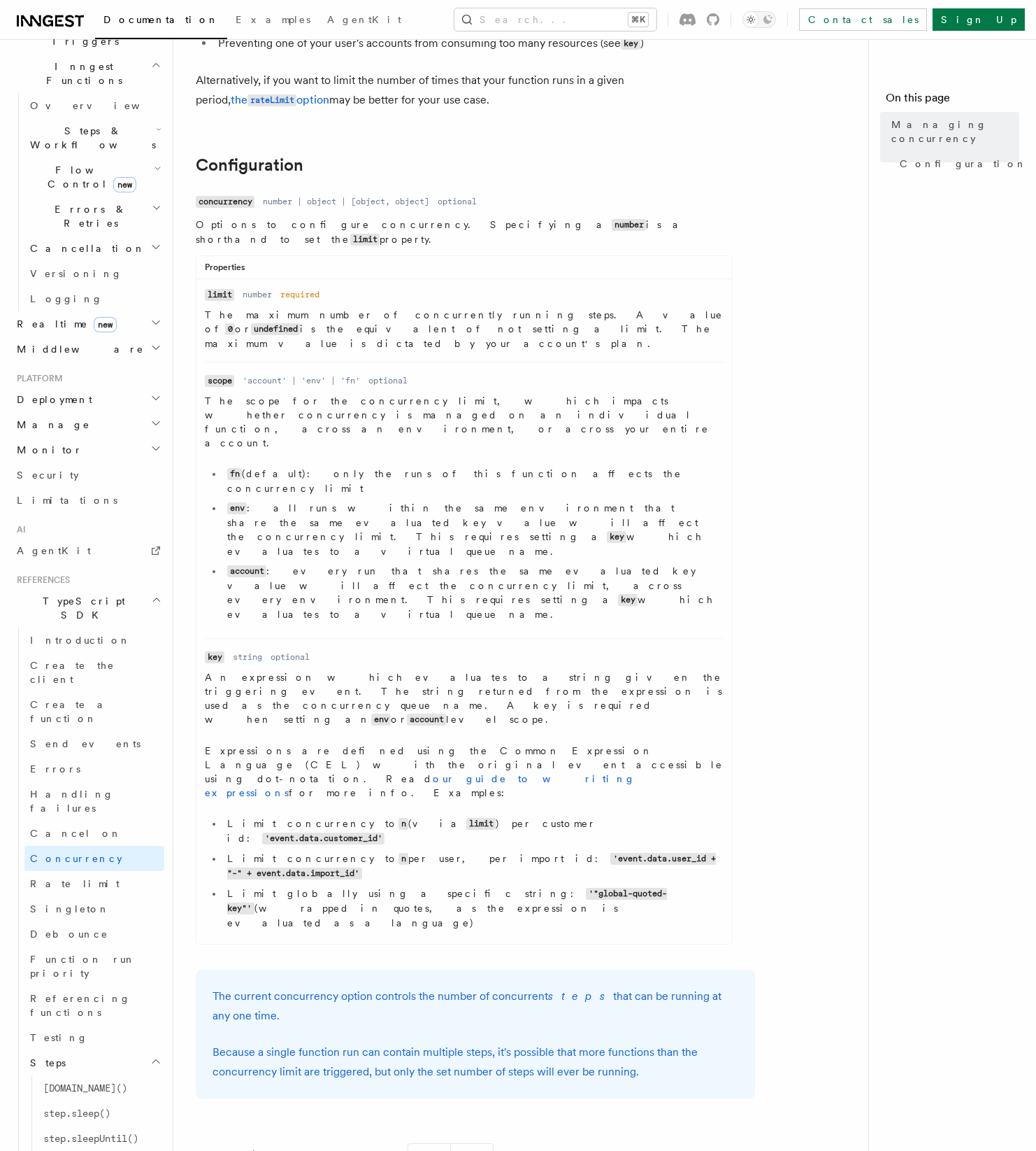
scroll to position [434, 0]
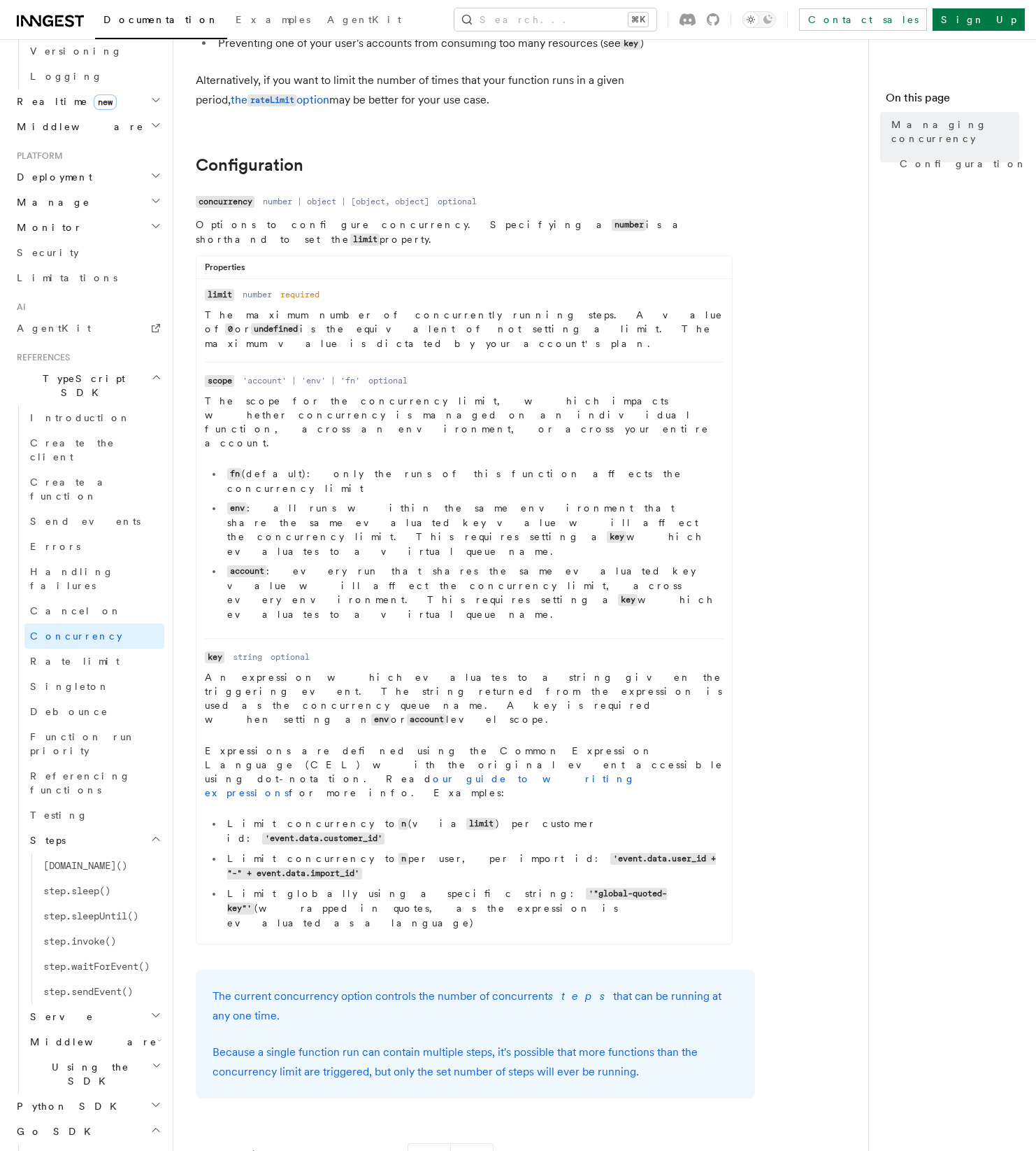
scroll to position [623, 0]
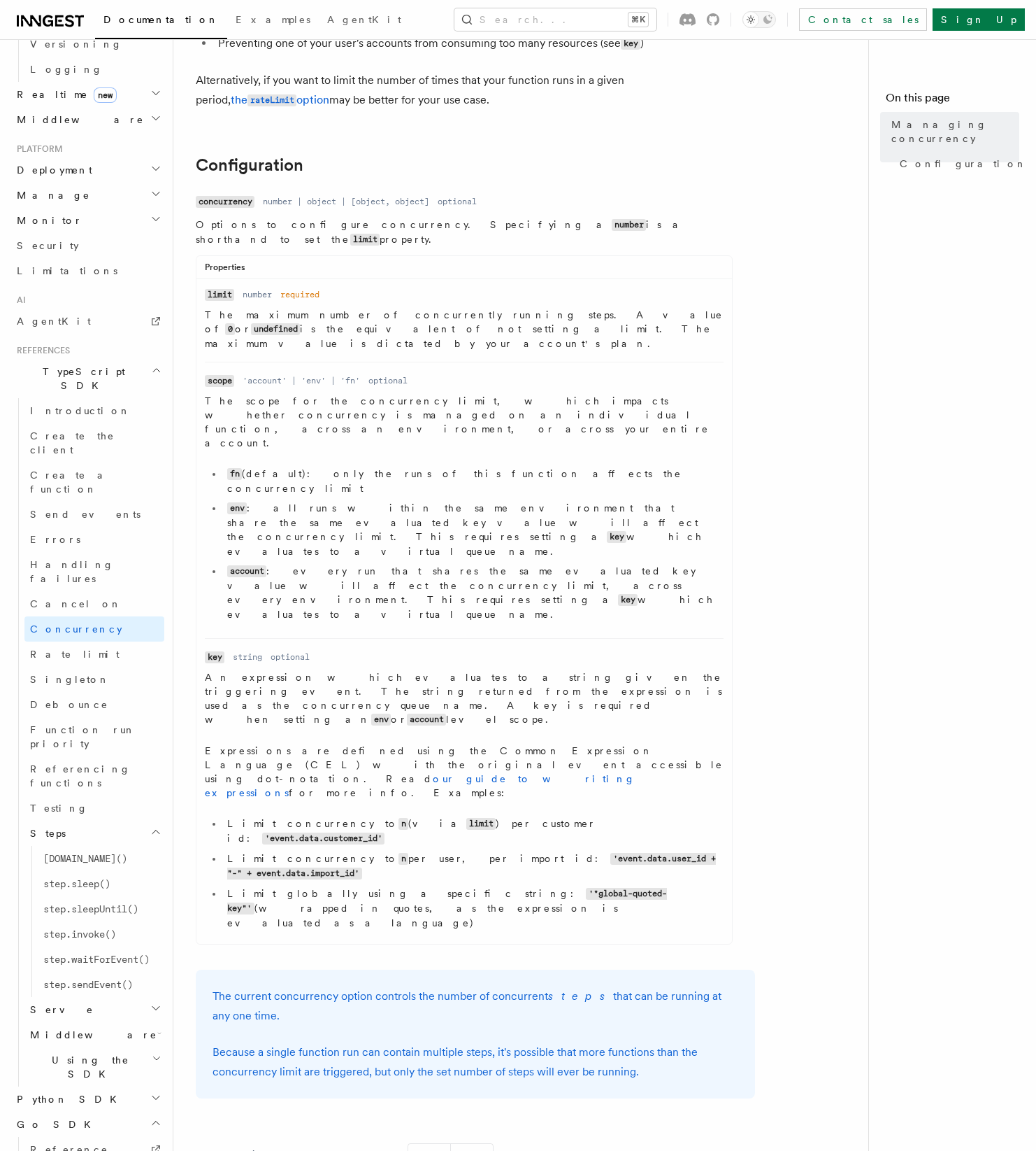
click at [63, 1144] on span "Reference" at bounding box center [69, 1149] width 78 height 11
click at [160, 826] on icon "button" at bounding box center [156, 832] width 11 height 11
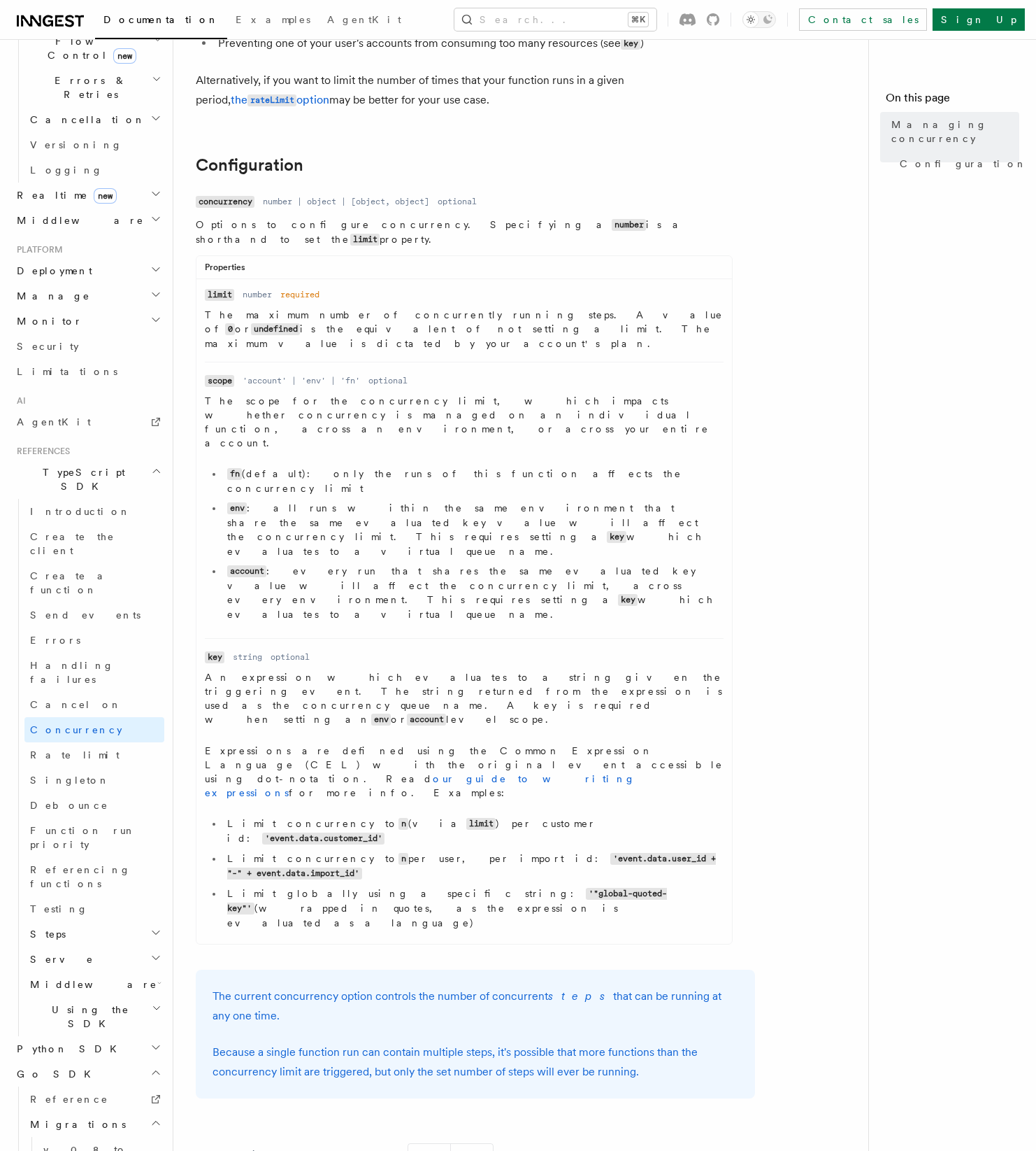
click at [339, 564] on li "account : every run that shares the same evaluated key value will affect the co…" at bounding box center [473, 592] width 501 height 57
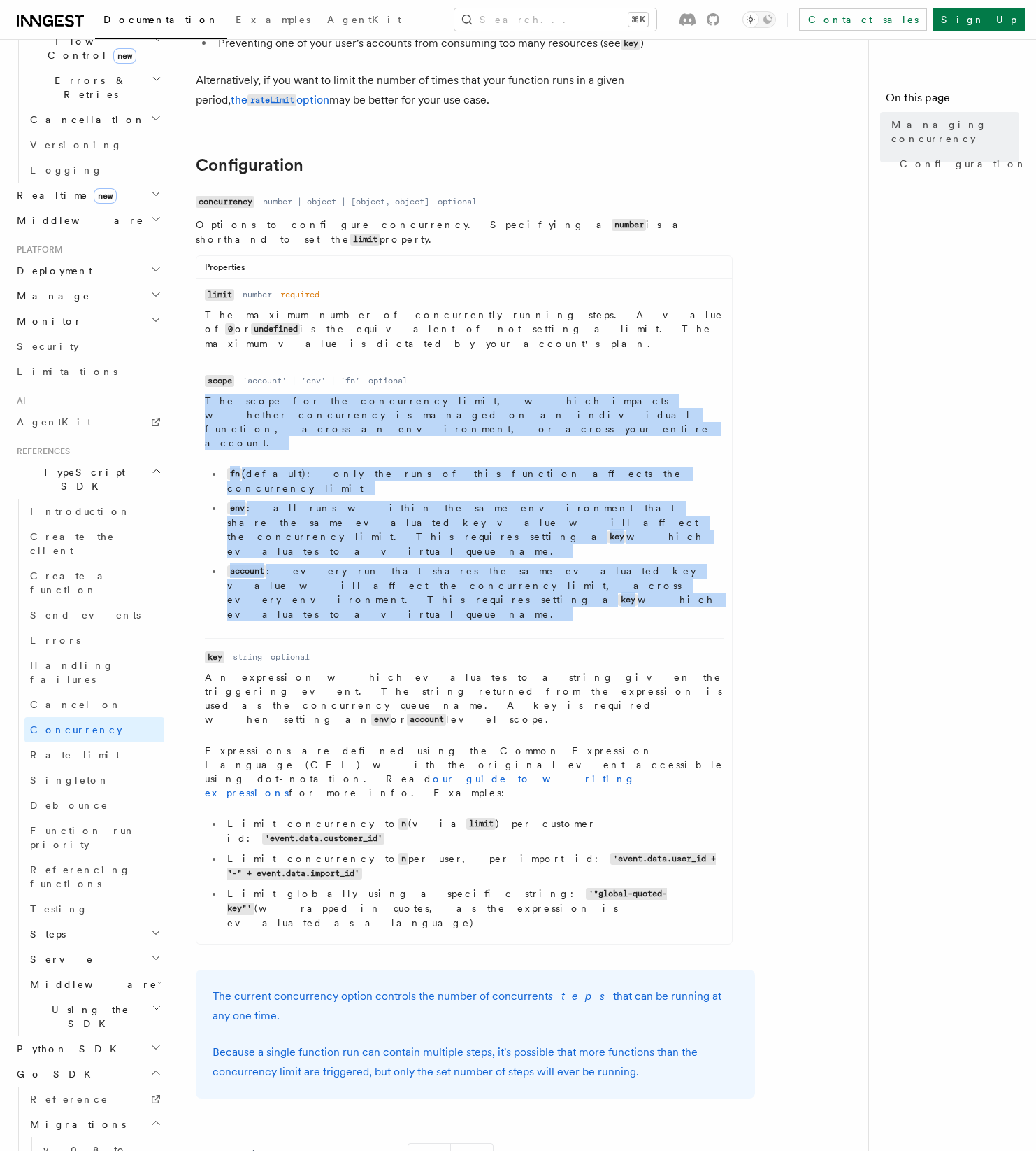
drag, startPoint x: 339, startPoint y: 481, endPoint x: 284, endPoint y: 386, distance: 109.8
click at [284, 394] on dd "The scope for the concurrency limit, which impacts whether concurrency is manag…" at bounding box center [464, 510] width 519 height 233
click at [284, 394] on p "The scope for the concurrency limit, which impacts whether concurrency is manag…" at bounding box center [464, 421] width 519 height 56
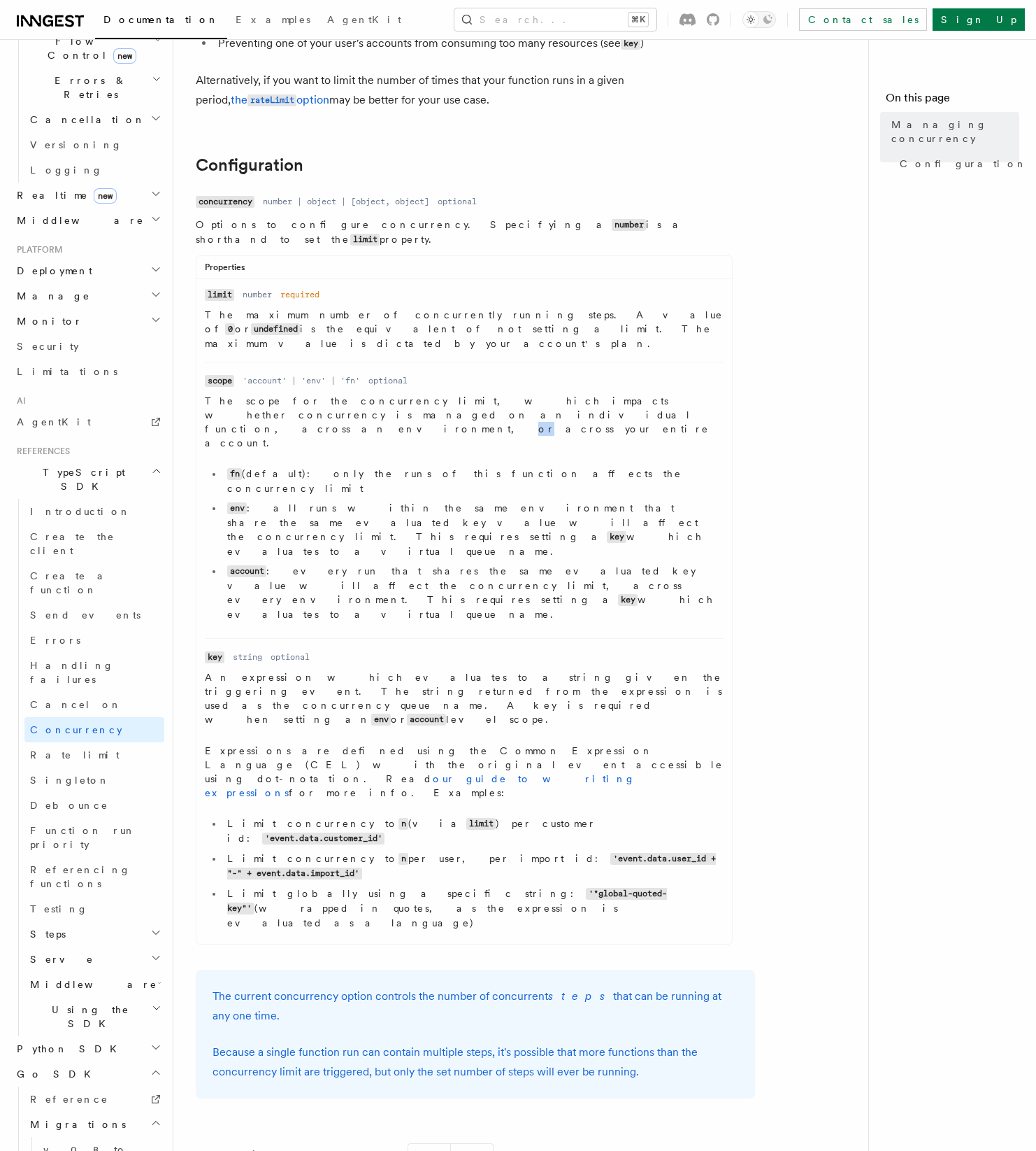
click at [284, 394] on p "The scope for the concurrency limit, which impacts whether concurrency is manag…" at bounding box center [464, 421] width 519 height 56
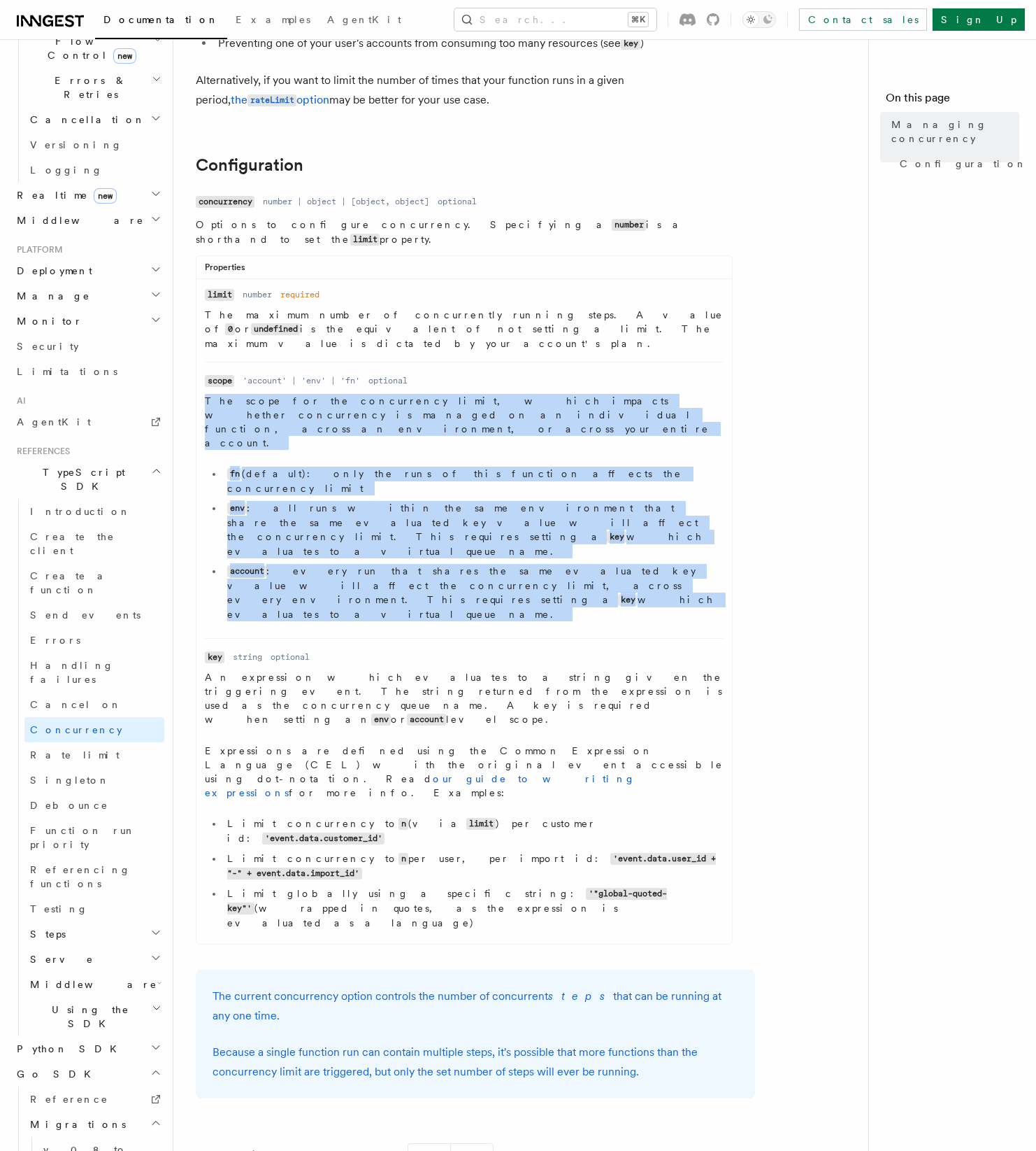
drag, startPoint x: 284, startPoint y: 386, endPoint x: 302, endPoint y: 474, distance: 89.8
click at [302, 474] on dd "The scope for the concurrency limit, which impacts whether concurrency is manag…" at bounding box center [464, 510] width 519 height 233
click at [302, 564] on li "account : every run that shares the same evaluated key value will affect the co…" at bounding box center [473, 592] width 501 height 57
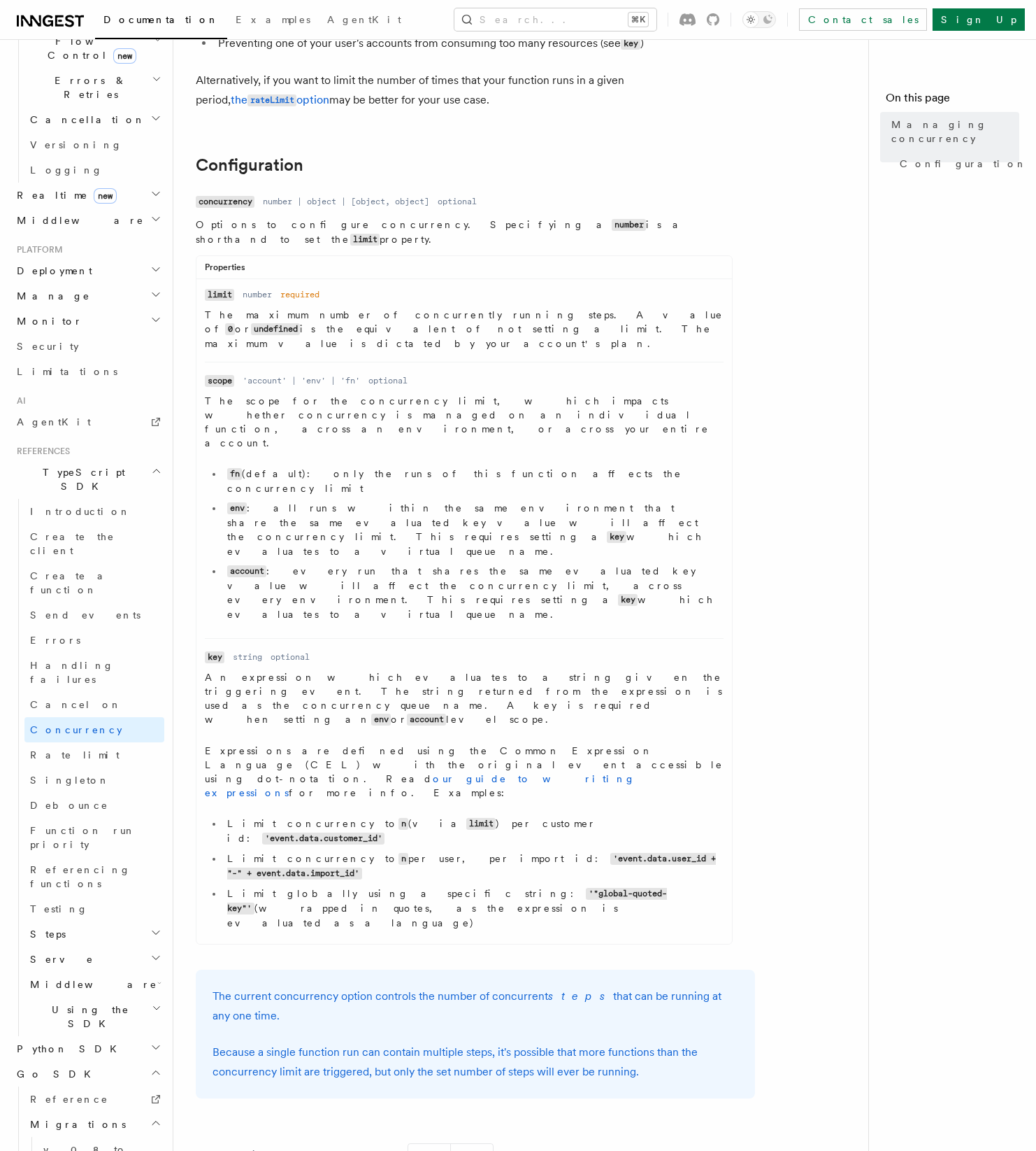
click at [314, 670] on p "An expression which evaluates to a string given the triggering event. The strin…" at bounding box center [464, 699] width 519 height 56
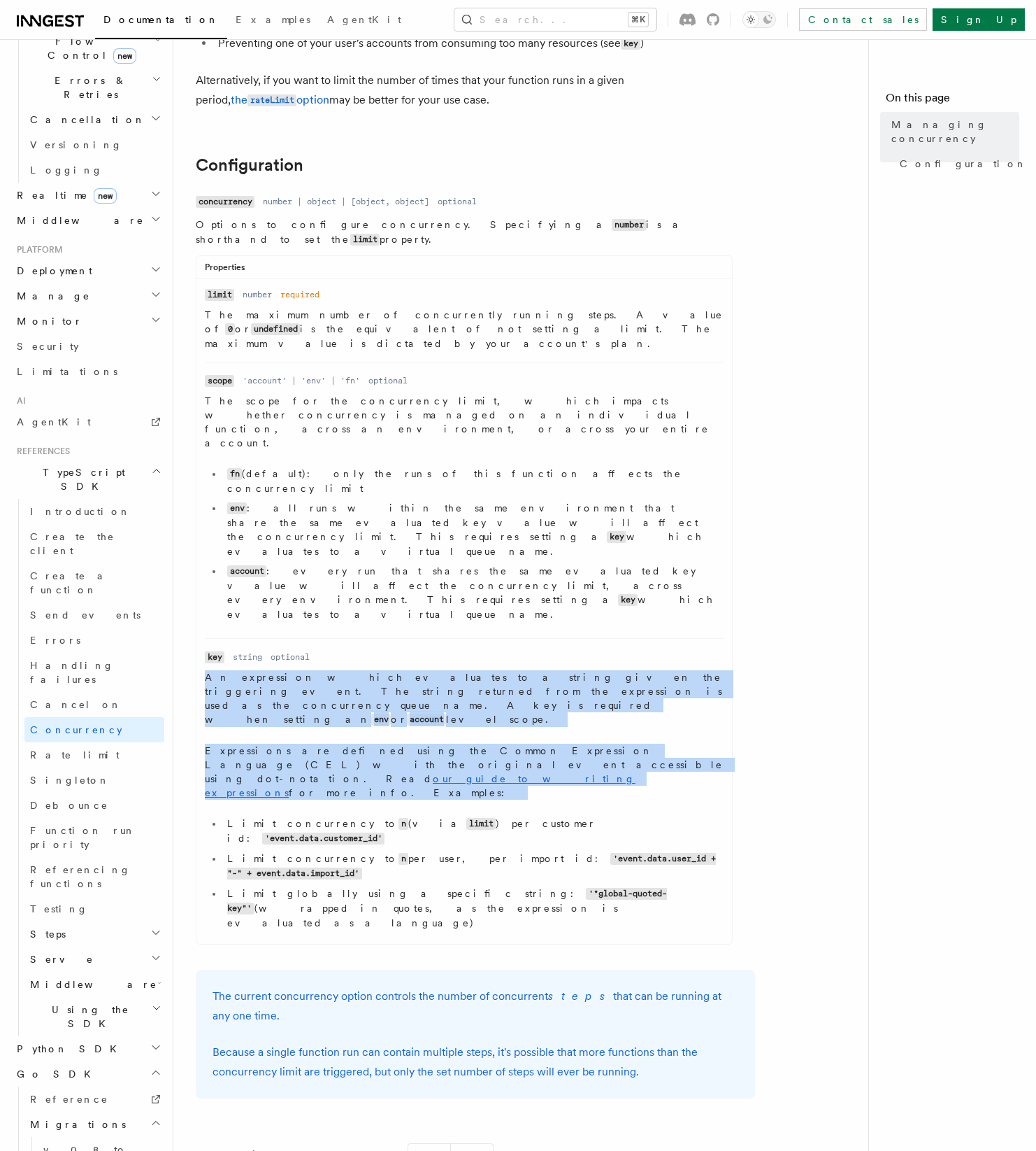
drag, startPoint x: 314, startPoint y: 554, endPoint x: 236, endPoint y: 594, distance: 87.7
click at [236, 670] on dd "An expression which evaluates to a string given the triggering event. The strin…" at bounding box center [464, 803] width 519 height 265
click at [236, 744] on p "Expressions are defined using the Common Expression Language (CEL) with the ori…" at bounding box center [464, 771] width 519 height 56
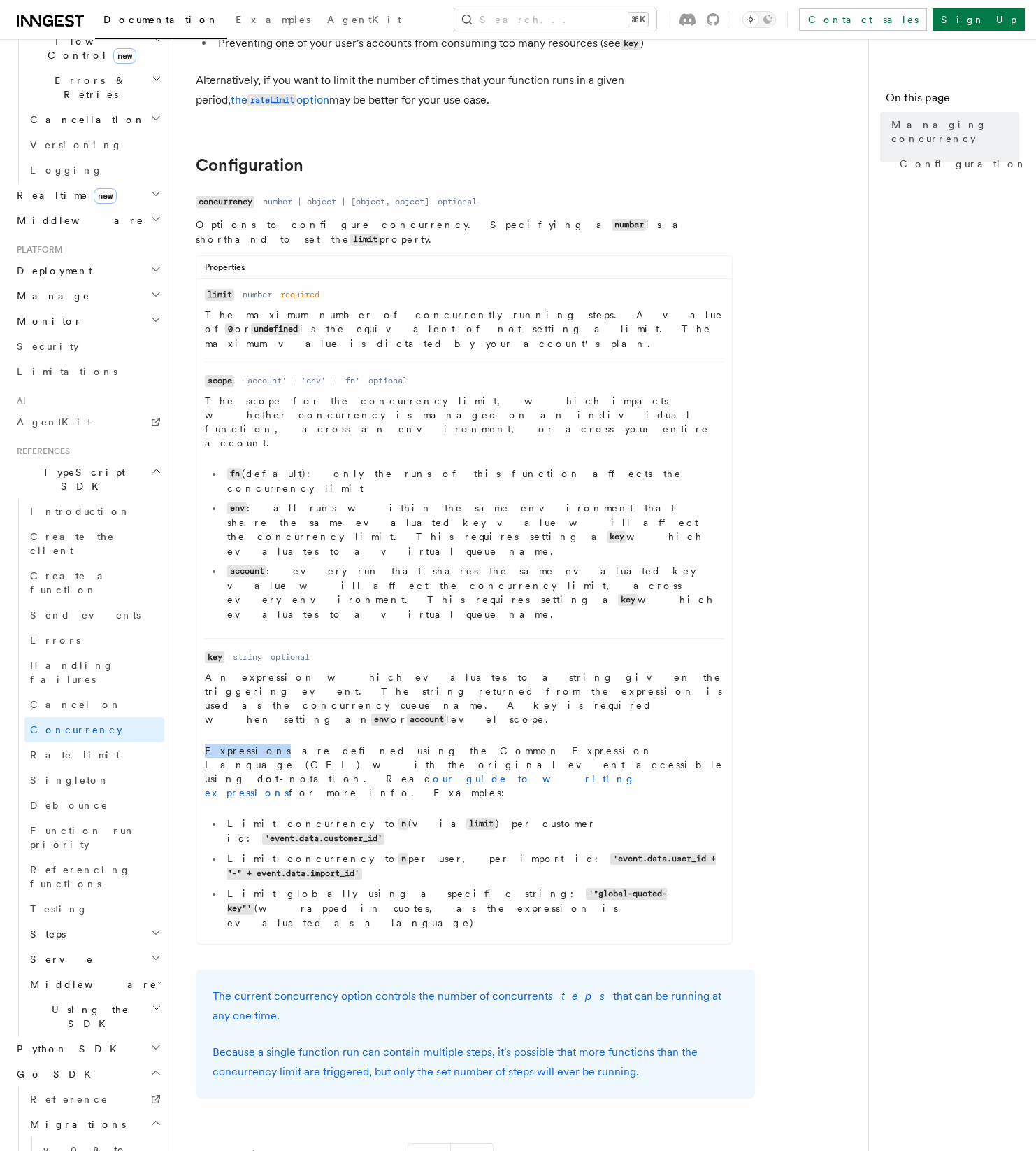
click at [236, 744] on p "Expressions are defined using the Common Expression Language (CEL) with the ori…" at bounding box center [464, 771] width 519 height 56
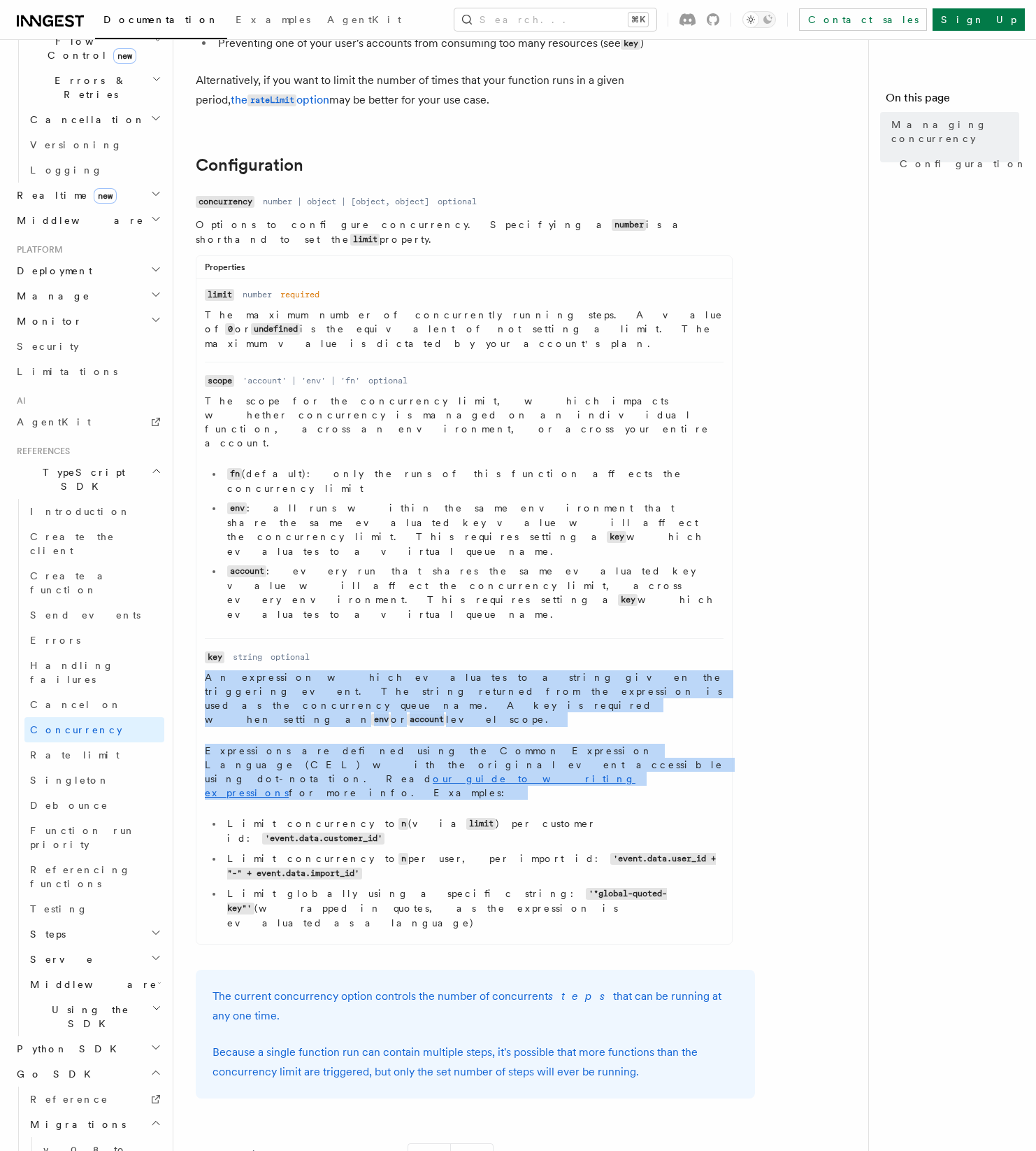
drag, startPoint x: 236, startPoint y: 594, endPoint x: 238, endPoint y: 545, distance: 49.0
click at [238, 670] on dd "An expression which evaluates to a string given the triggering event. The strin…" at bounding box center [464, 803] width 519 height 265
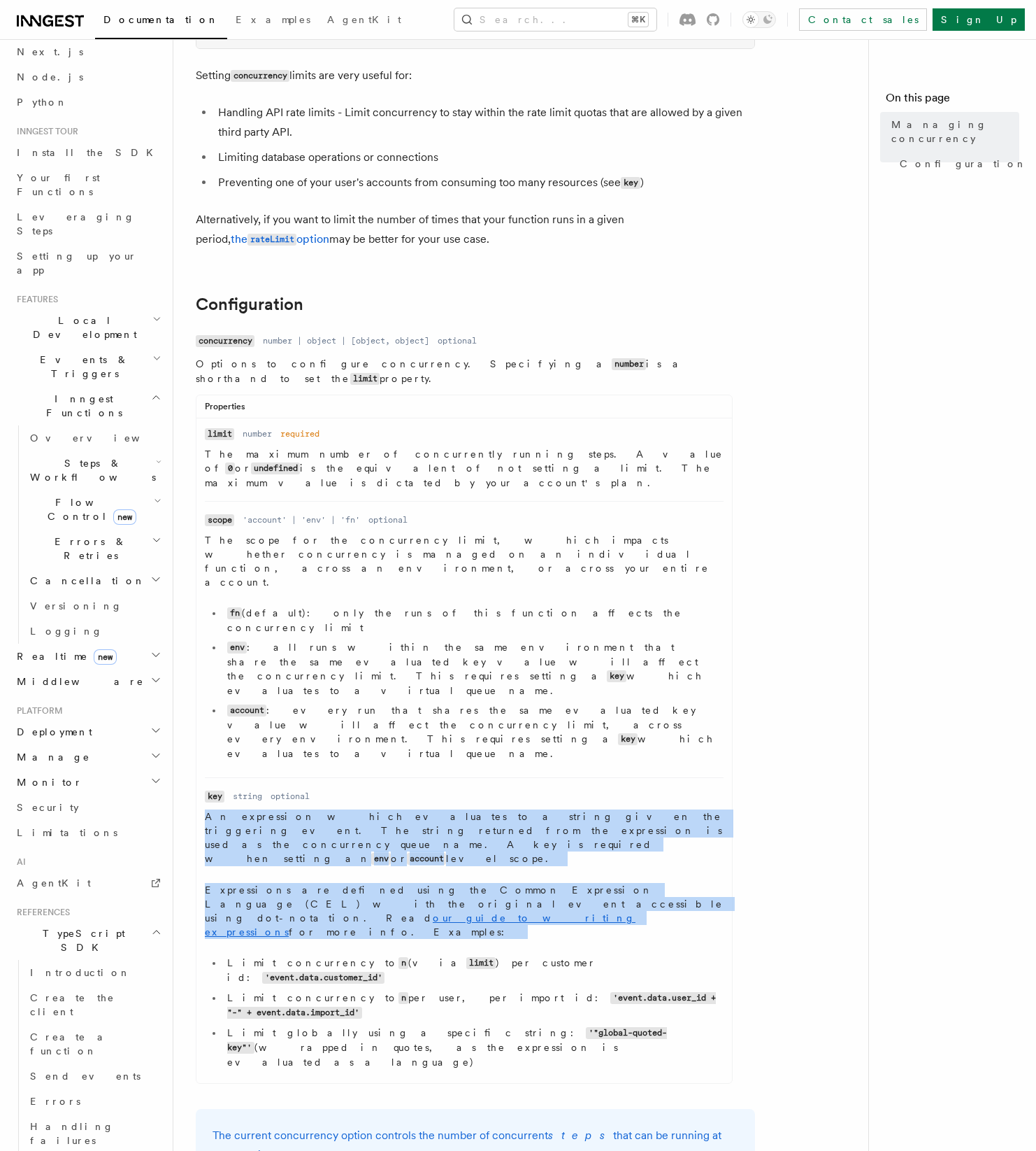
scroll to position [0, 0]
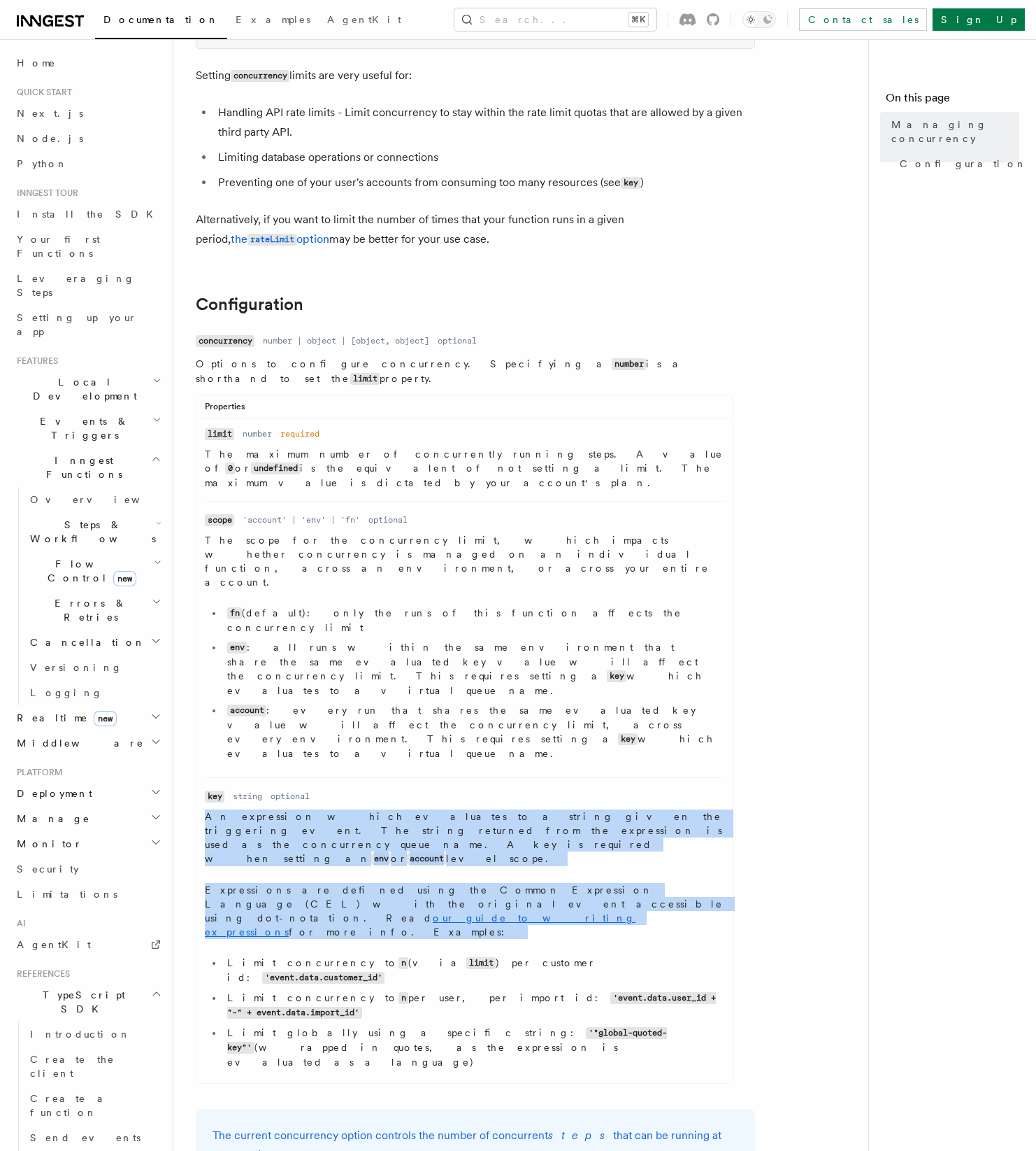
click at [154, 635] on icon "button" at bounding box center [156, 640] width 11 height 11
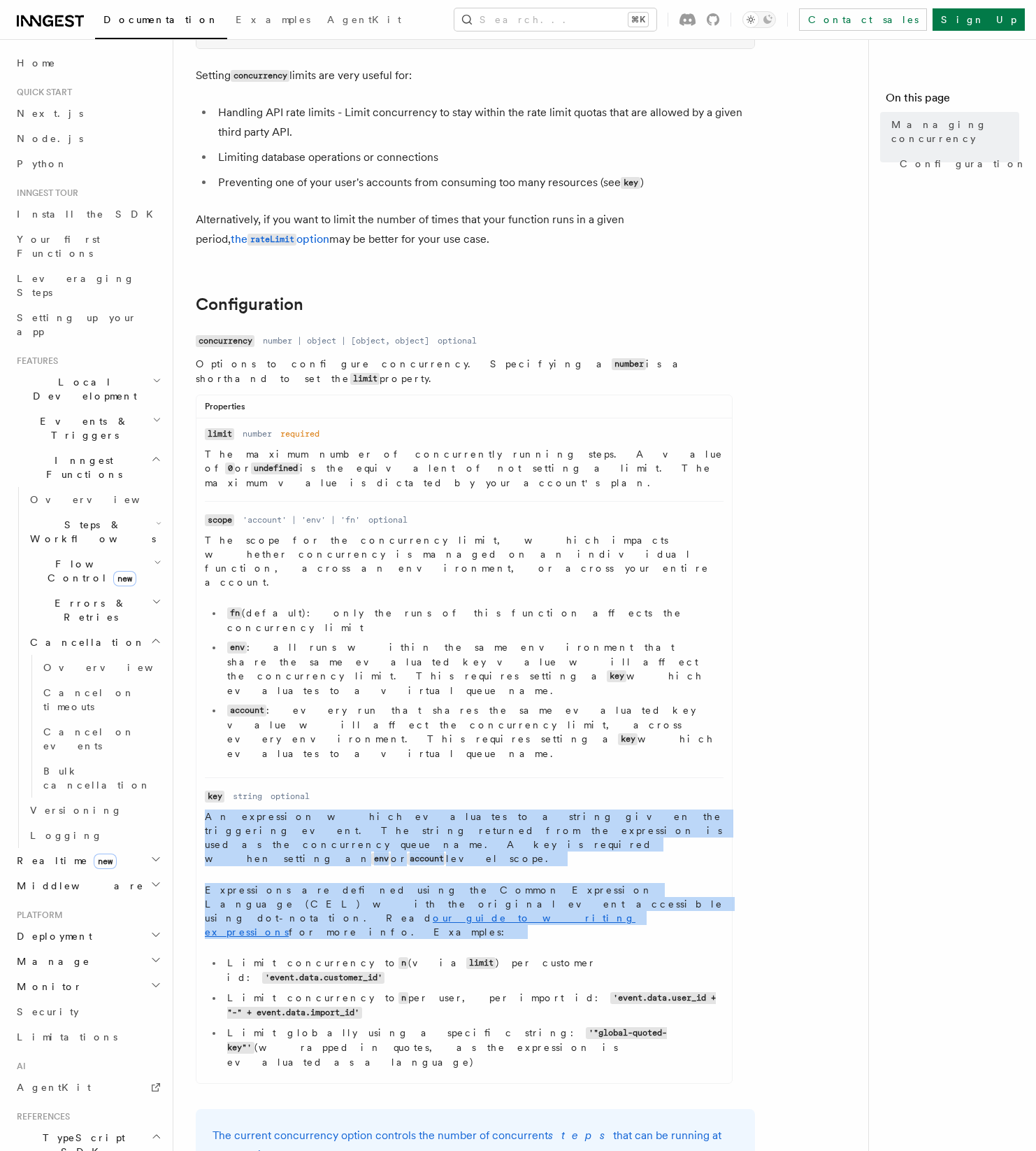
click at [154, 635] on icon "button" at bounding box center [156, 640] width 11 height 11
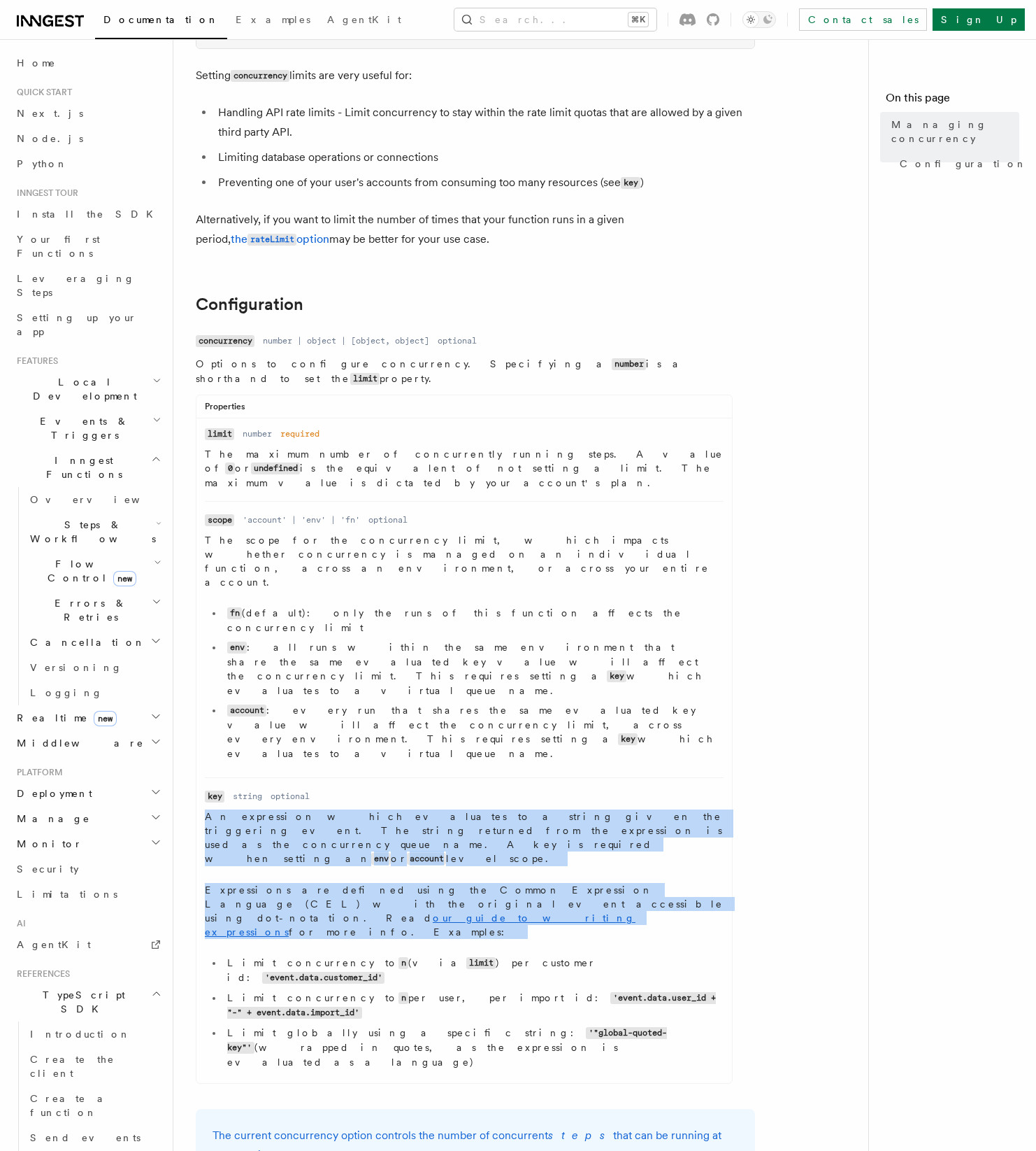
click at [157, 523] on icon "button" at bounding box center [159, 523] width 3 height 2
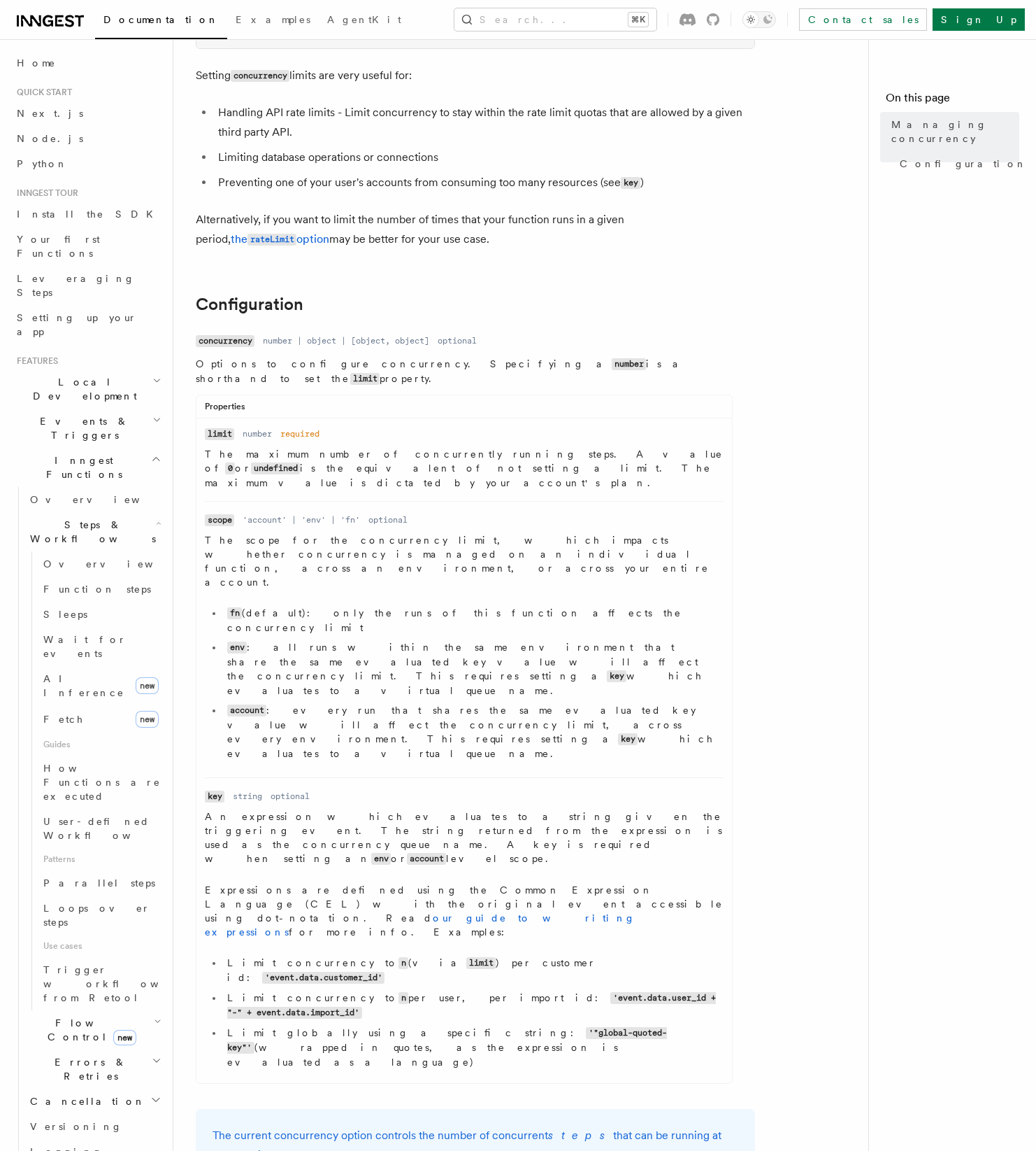
click at [555, 533] on p "The scope for the concurrency limit, which impacts whether concurrency is manag…" at bounding box center [464, 561] width 519 height 56
click at [106, 627] on link "Wait for events" at bounding box center [101, 646] width 127 height 40
